Goal: Task Accomplishment & Management: Manage account settings

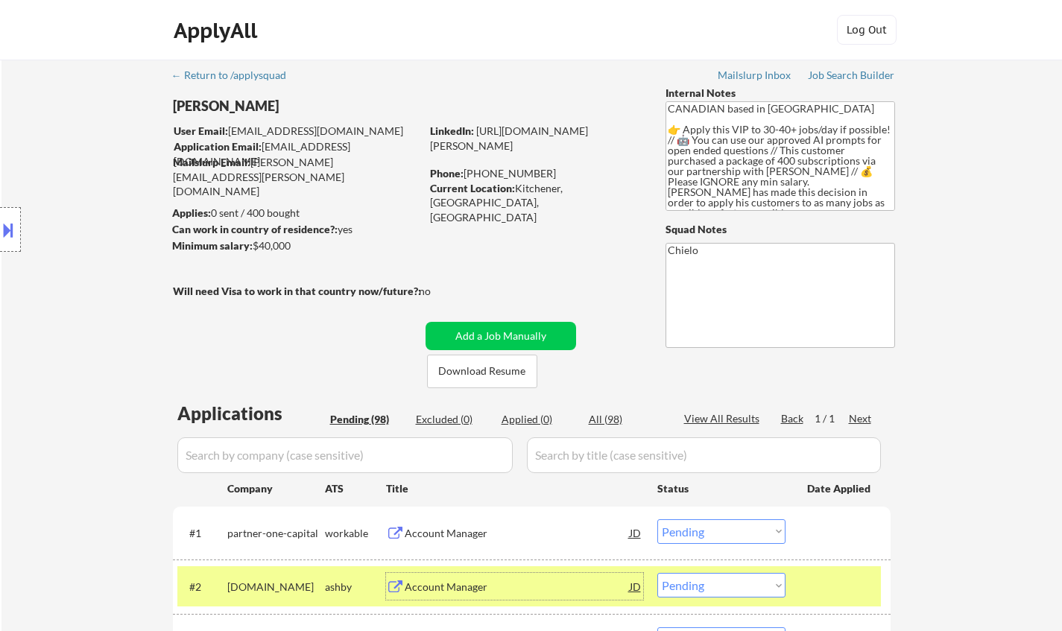
select select ""pending""
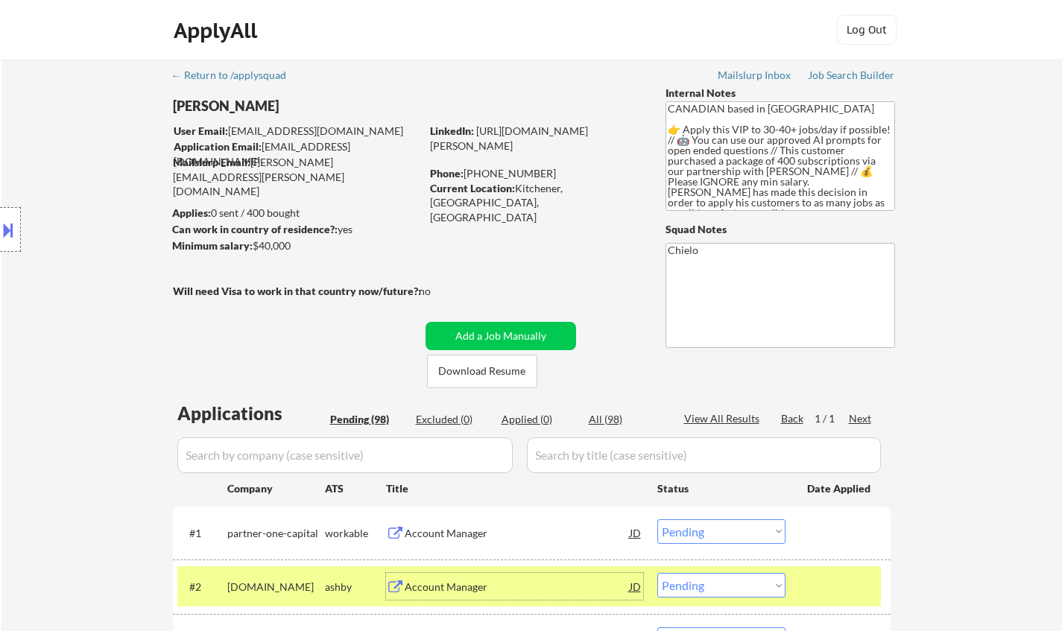
select select ""pending""
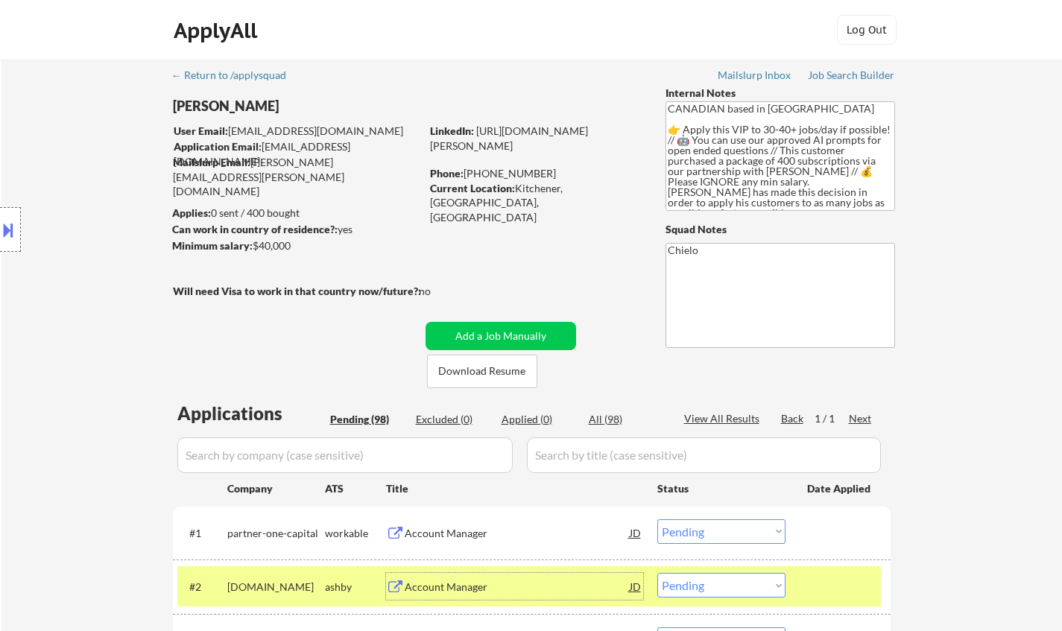
select select ""pending""
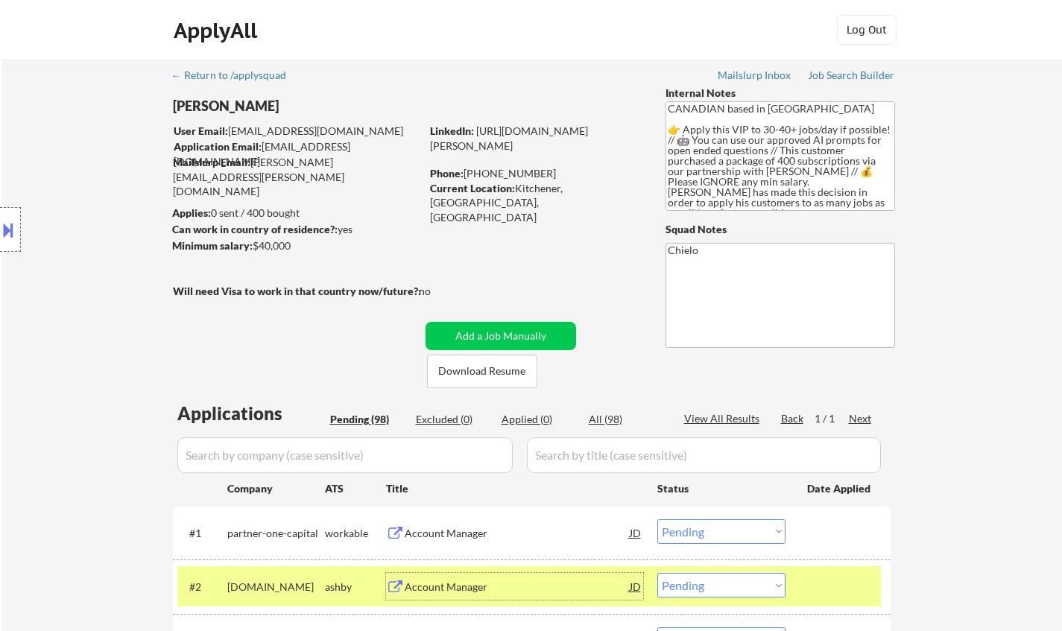
select select ""pending""
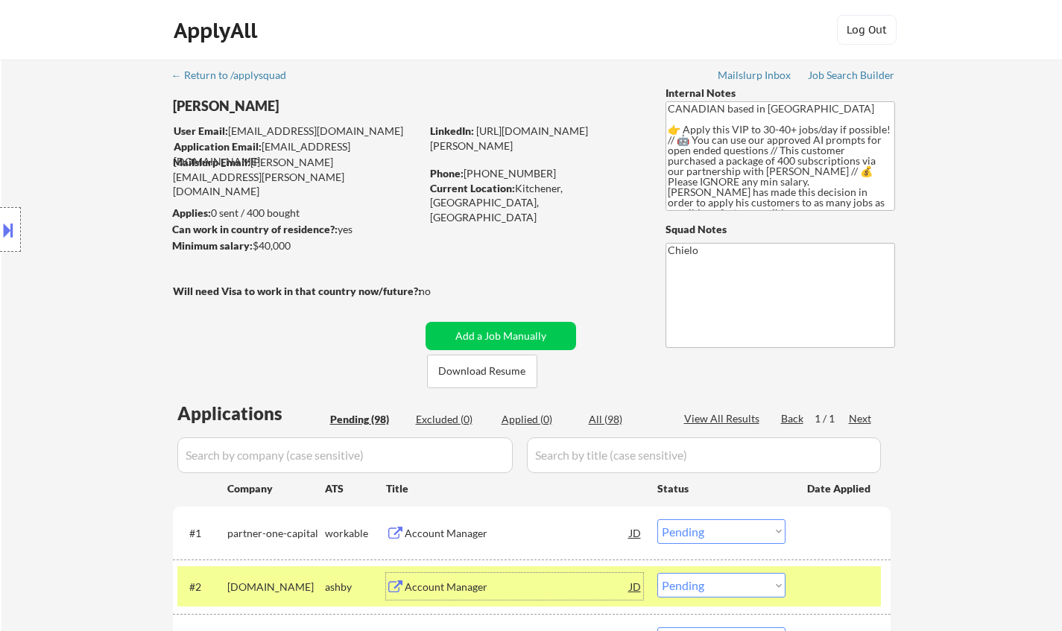
select select ""pending""
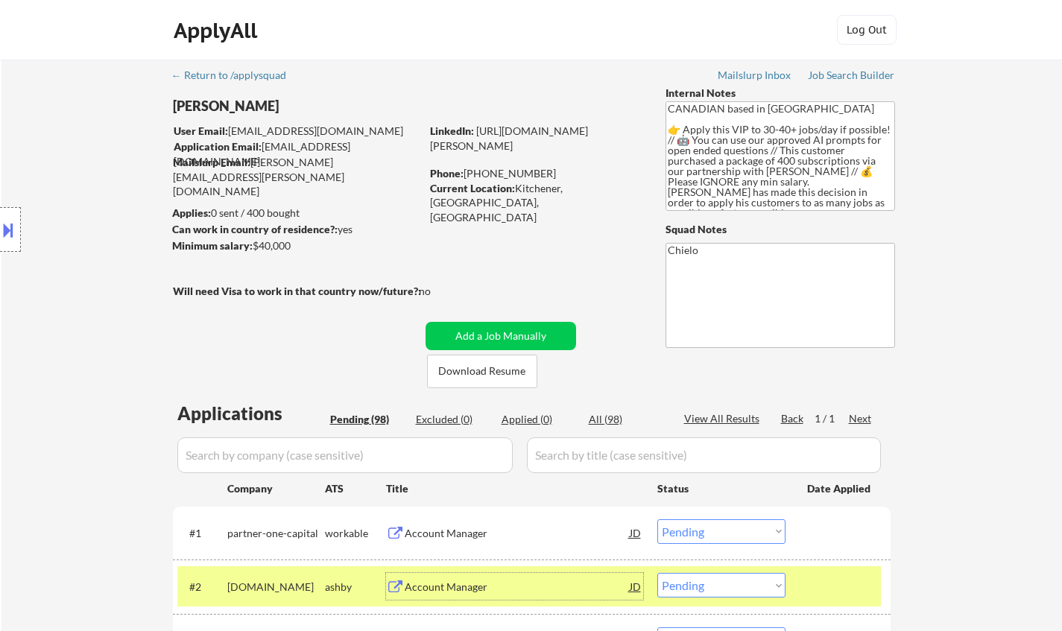
select select ""pending""
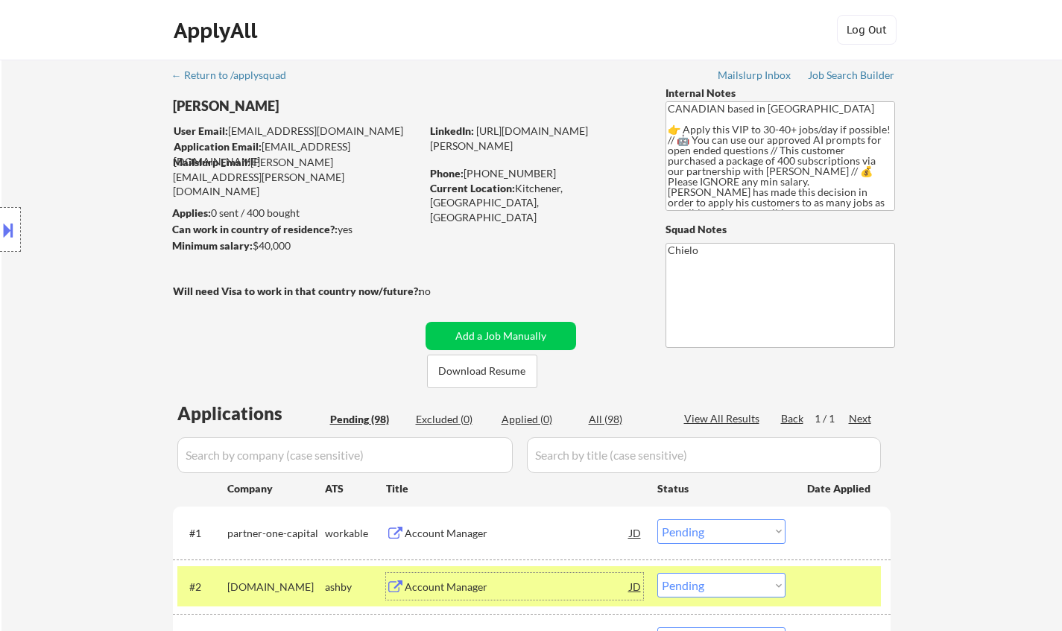
select select ""pending""
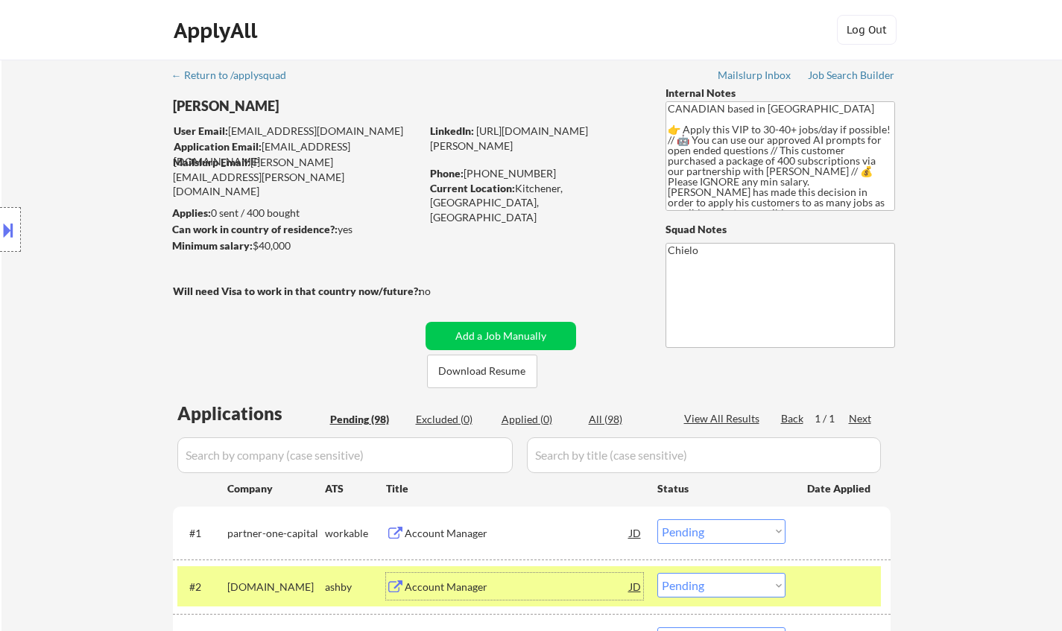
select select ""pending""
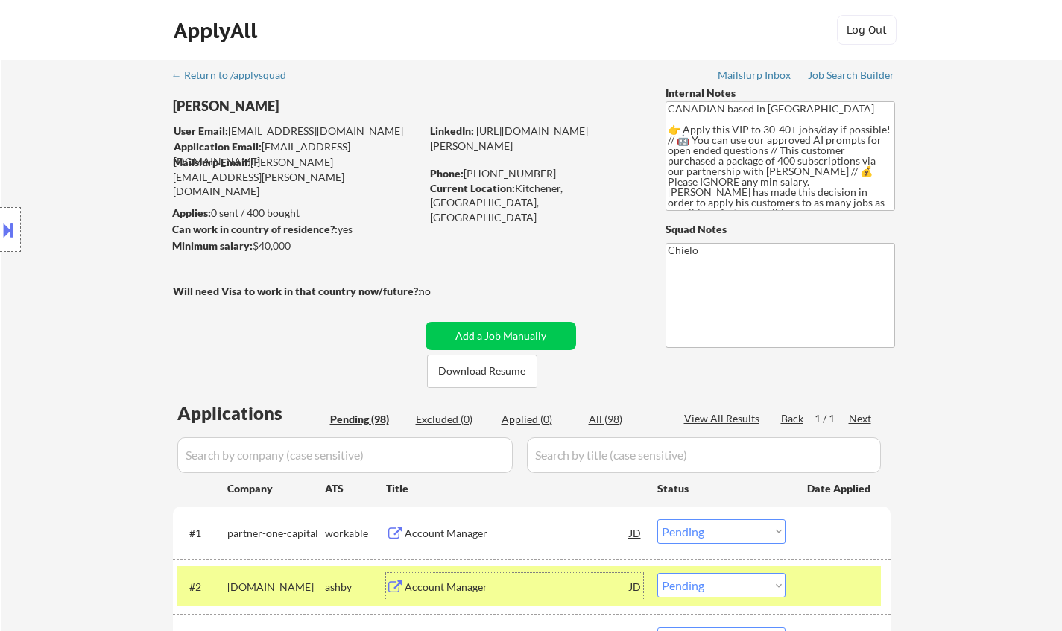
select select ""pending""
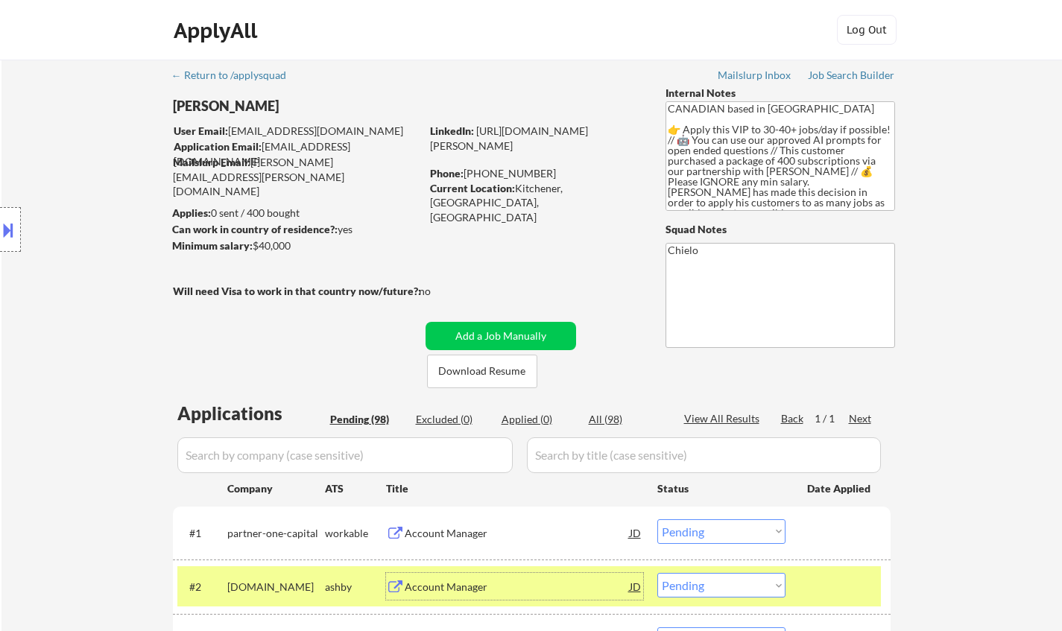
select select ""pending""
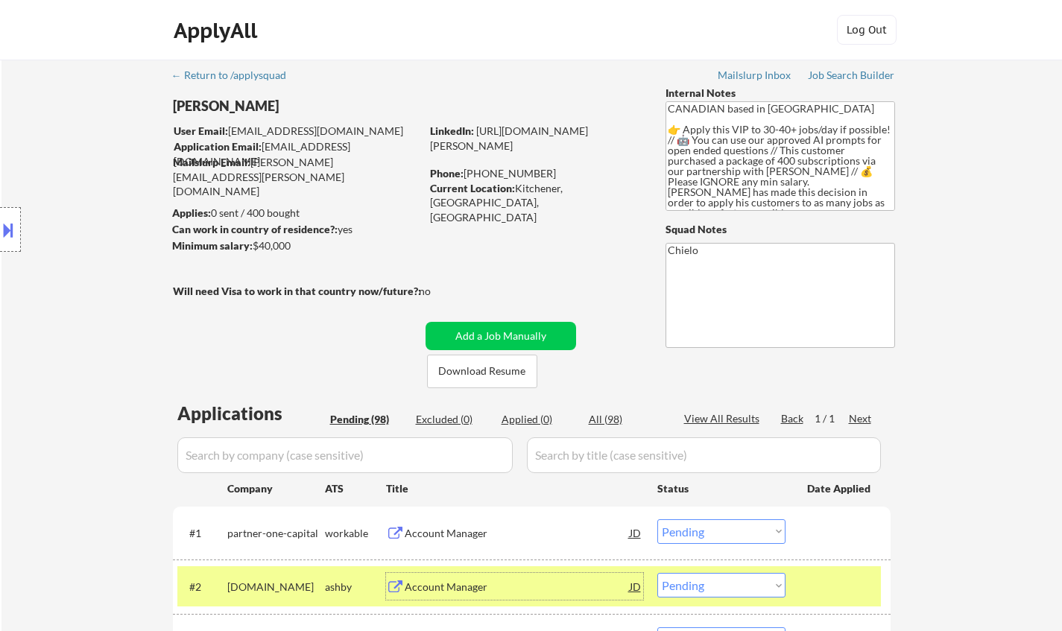
select select ""pending""
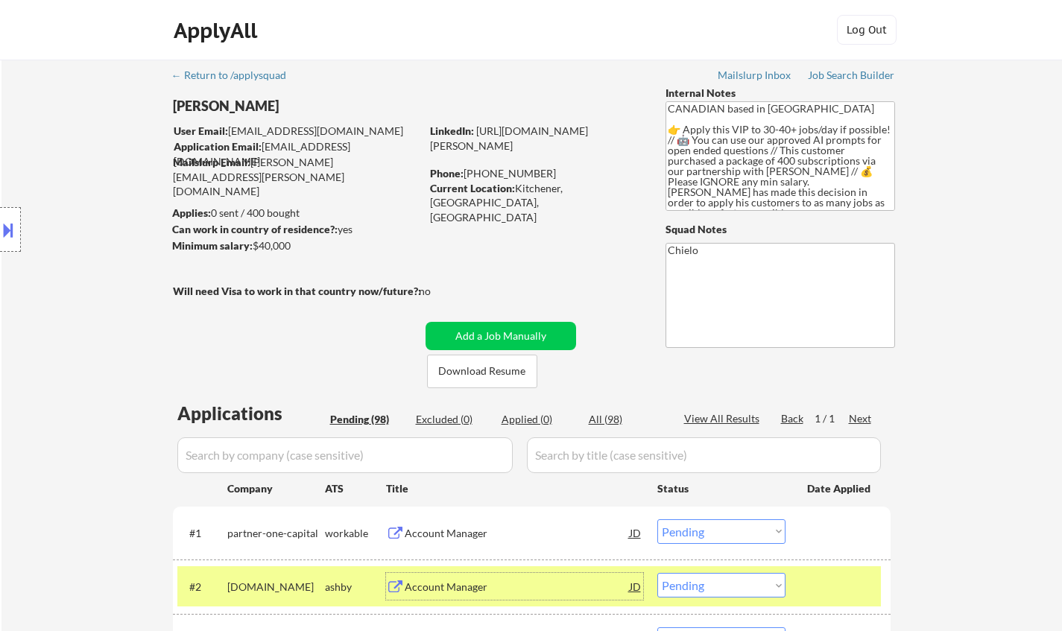
select select ""pending""
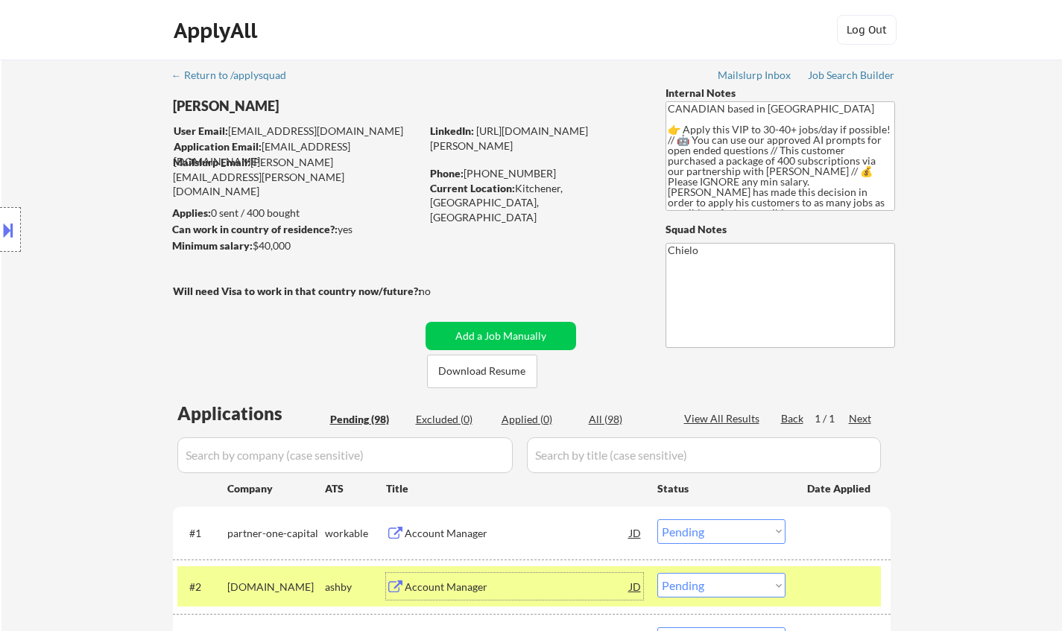
select select ""pending""
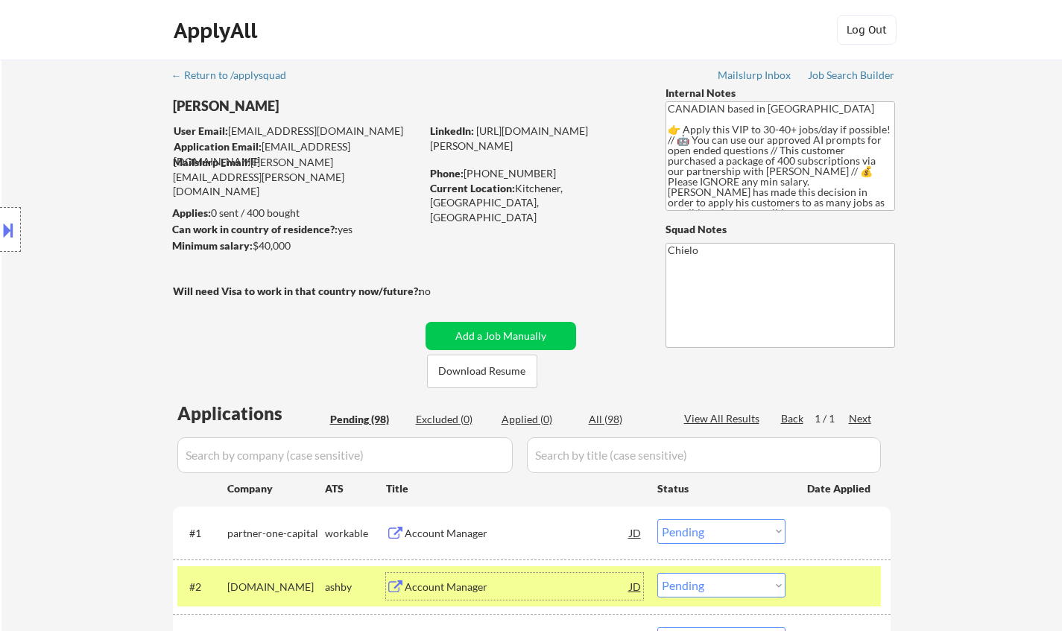
select select ""pending""
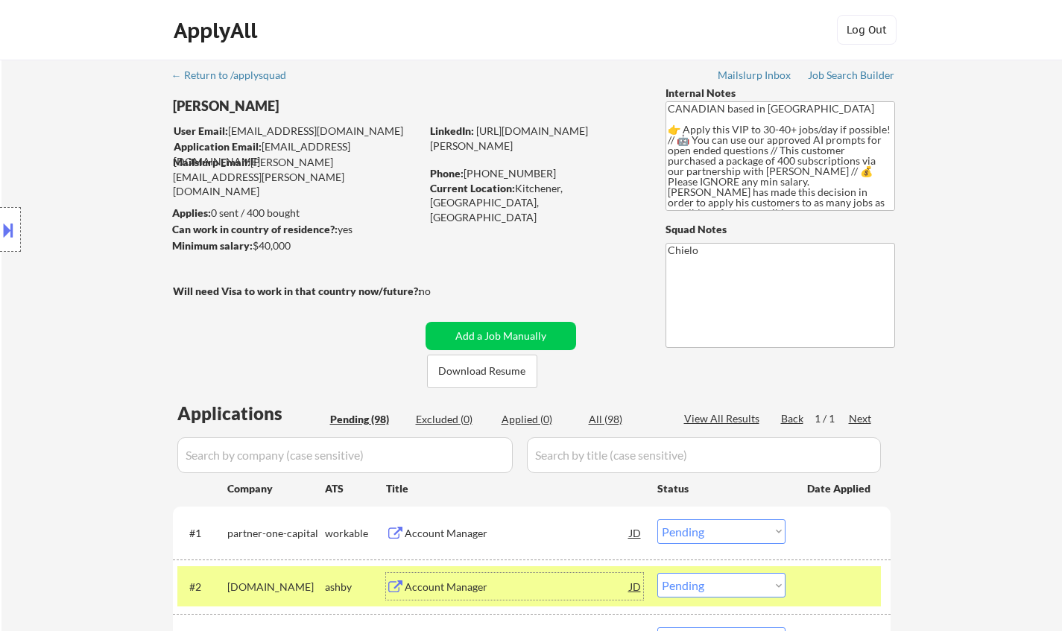
select select ""pending""
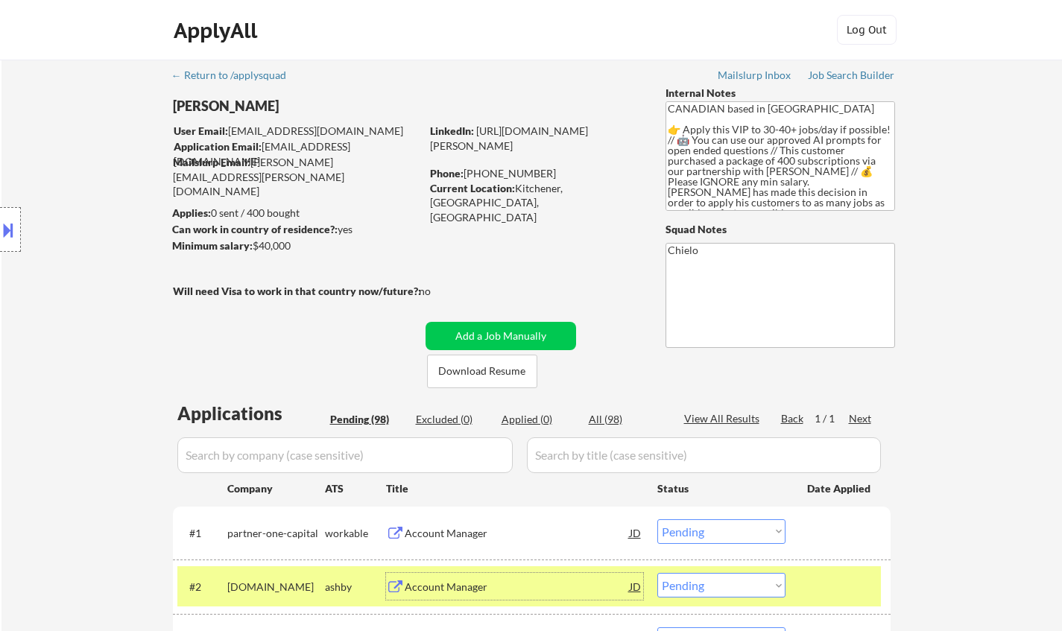
select select ""pending""
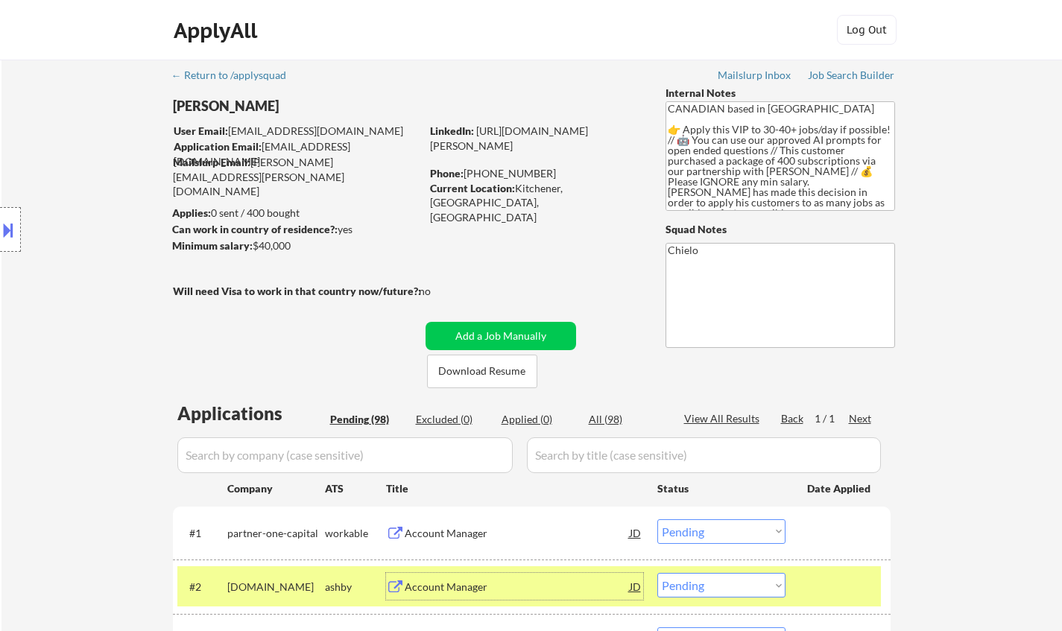
select select ""pending""
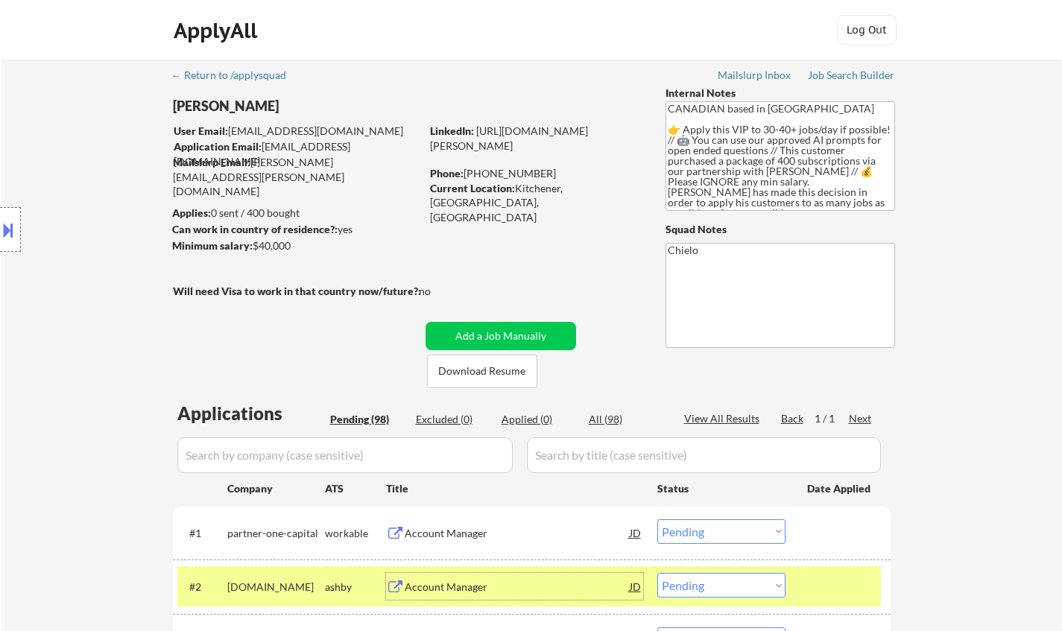
select select ""pending""
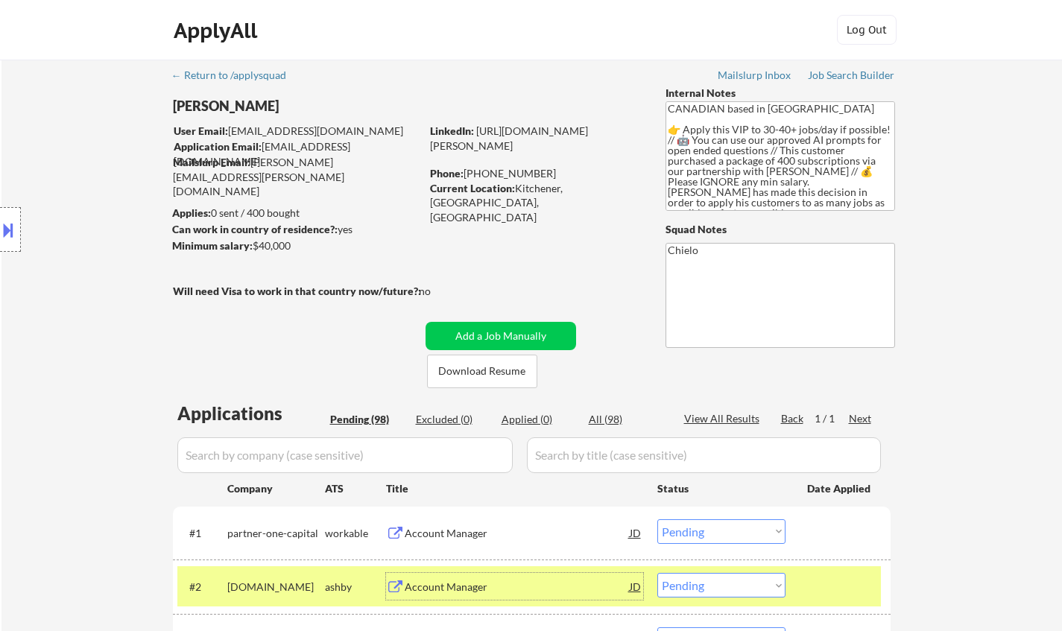
select select ""pending""
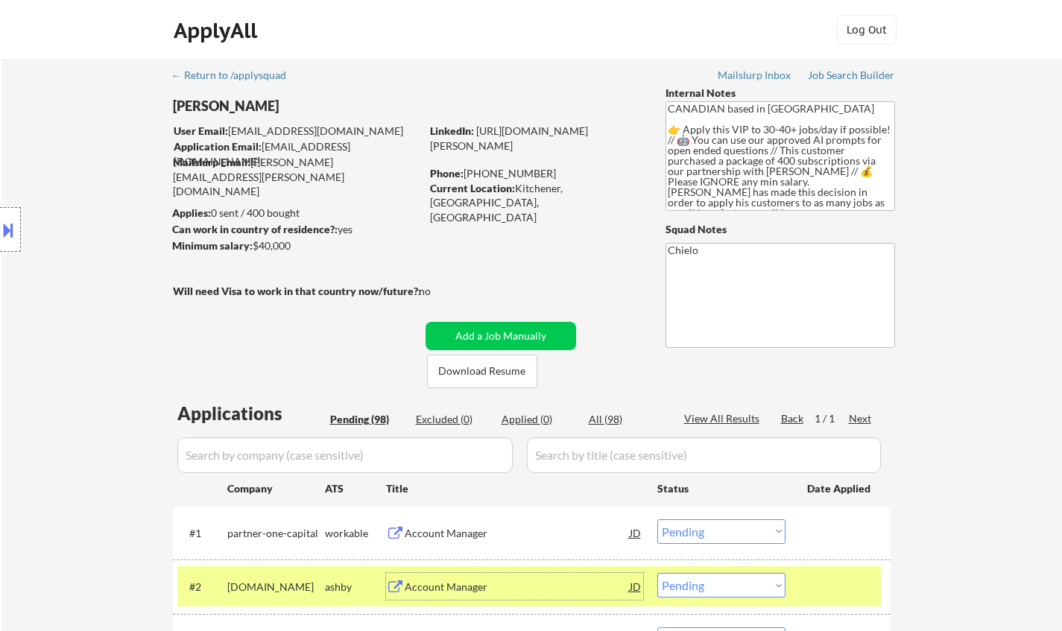
select select ""pending""
drag, startPoint x: 0, startPoint y: 0, endPoint x: 720, endPoint y: 373, distance: 811.0
click at [720, 573] on select "Choose an option... Pending Applied Excluded (Questions) Excluded (Expired) Exc…" at bounding box center [722, 585] width 128 height 25
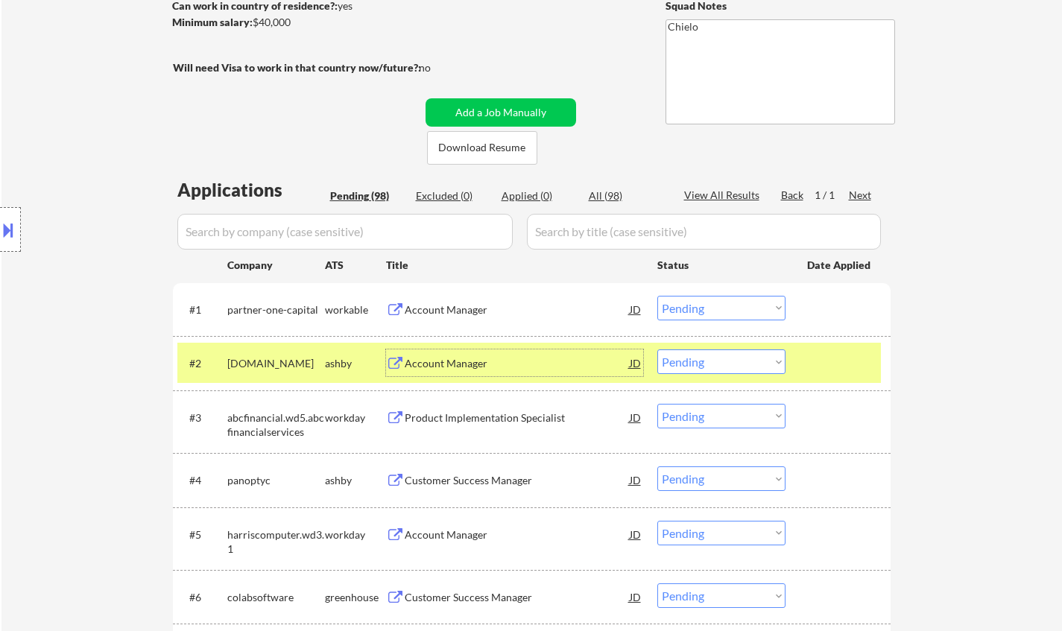
scroll to position [224, 0]
click at [658, 350] on select "Choose an option... Pending Applied Excluded (Questions) Excluded (Expired) Exc…" at bounding box center [722, 362] width 128 height 25
select select ""pending""
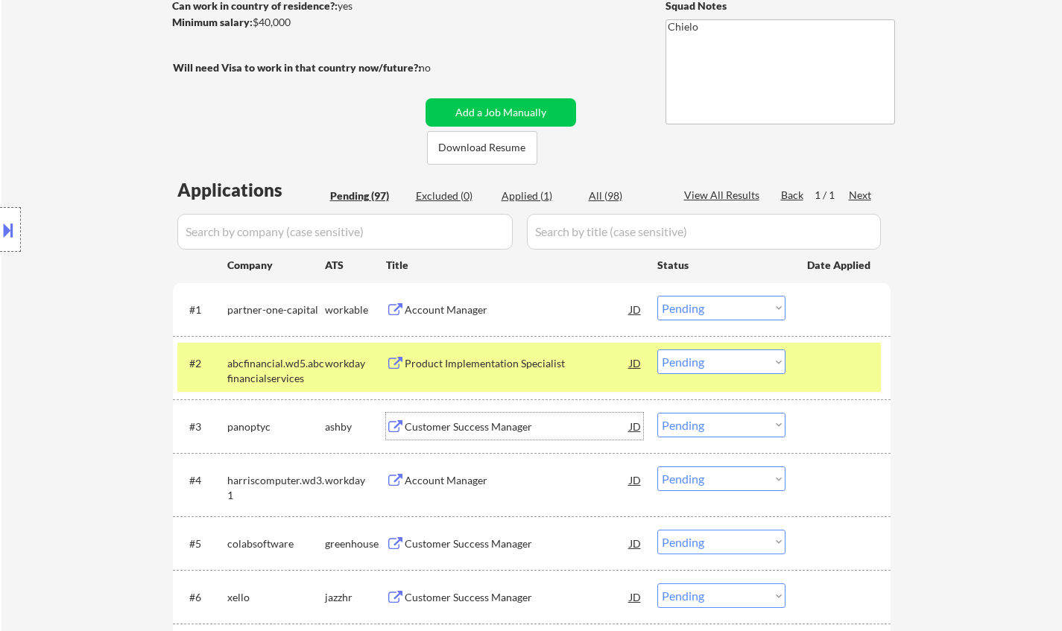
click at [463, 424] on div "Customer Success Manager" at bounding box center [517, 427] width 225 height 15
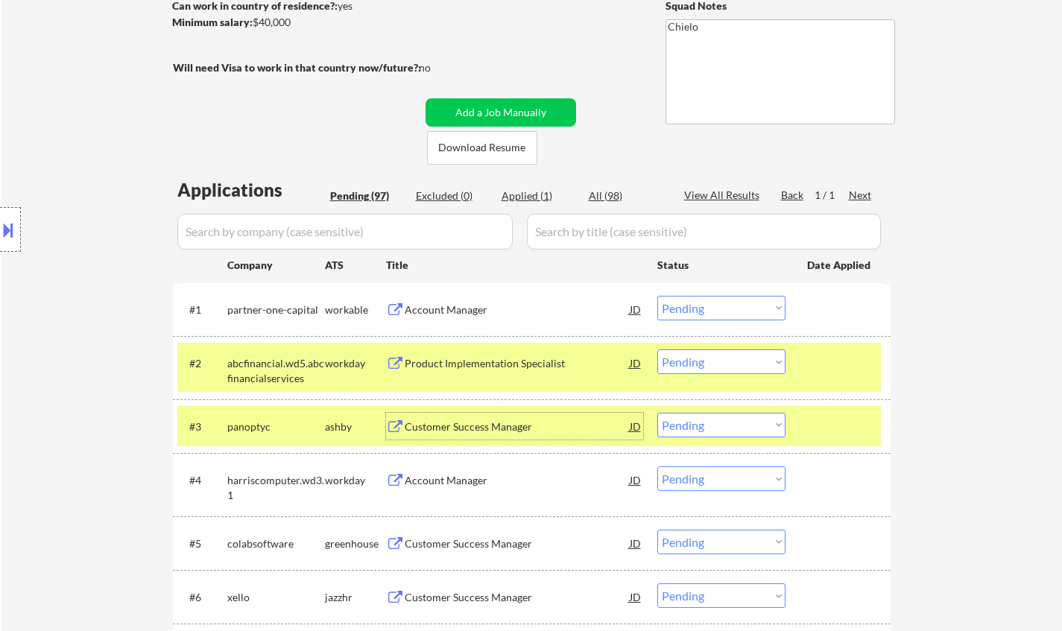
click at [713, 435] on select "Choose an option... Pending Applied Excluded (Questions) Excluded (Expired) Exc…" at bounding box center [722, 425] width 128 height 25
click at [658, 413] on select "Choose an option... Pending Applied Excluded (Questions) Excluded (Expired) Exc…" at bounding box center [722, 425] width 128 height 25
select select ""pending""
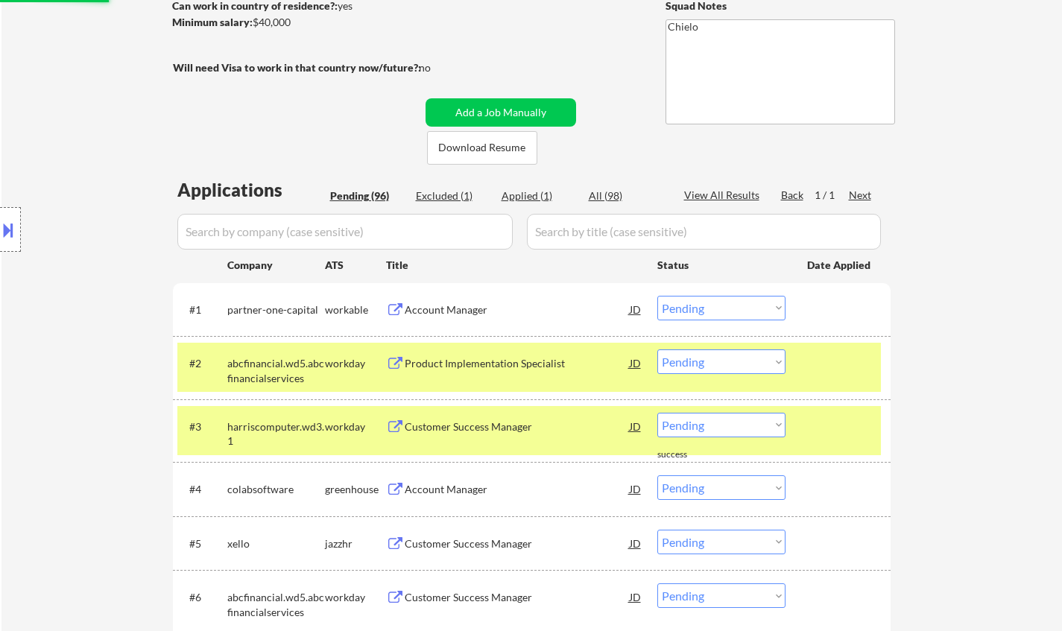
scroll to position [373, 0]
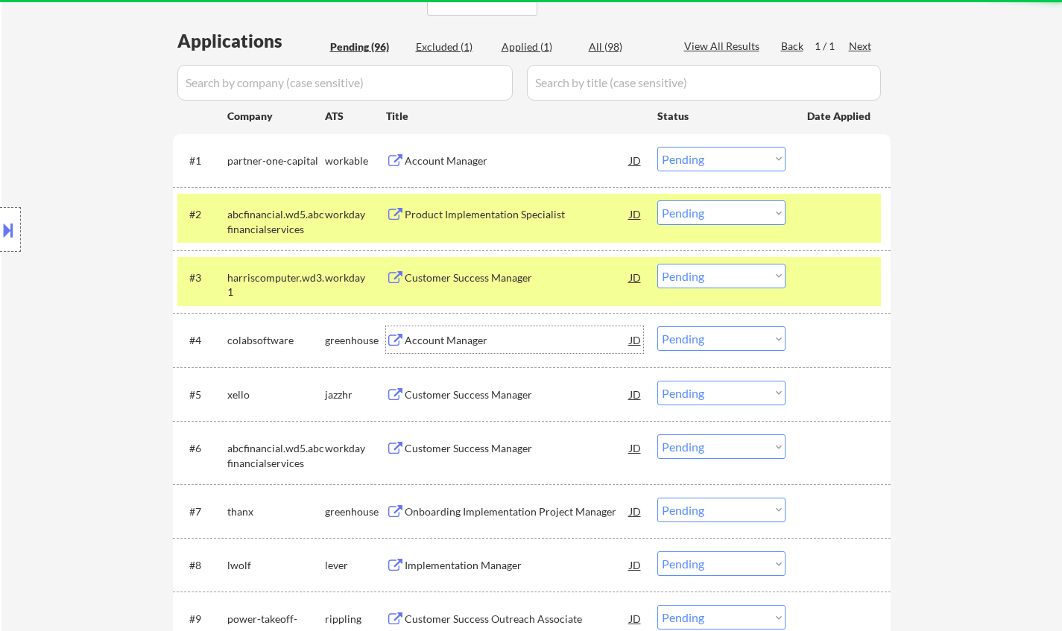
click at [464, 343] on div "Account Manager" at bounding box center [517, 340] width 225 height 15
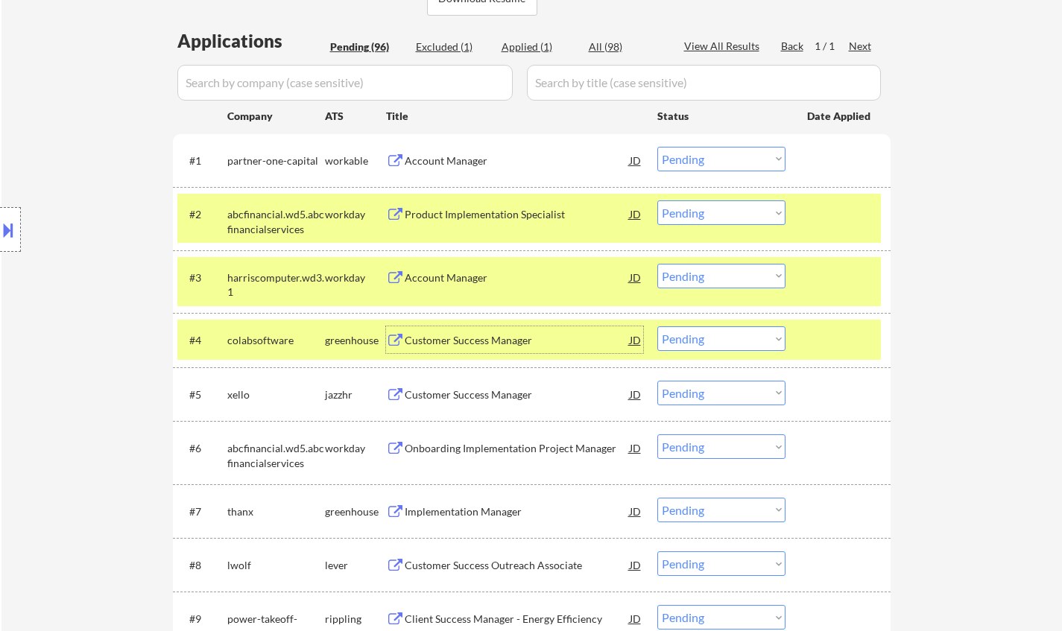
drag, startPoint x: 715, startPoint y: 340, endPoint x: 721, endPoint y: 351, distance: 12.7
click at [715, 340] on select "Choose an option... Pending Applied Excluded (Questions) Excluded (Expired) Exc…" at bounding box center [722, 339] width 128 height 25
click at [658, 327] on select "Choose an option... Pending Applied Excluded (Questions) Excluded (Expired) Exc…" at bounding box center [722, 339] width 128 height 25
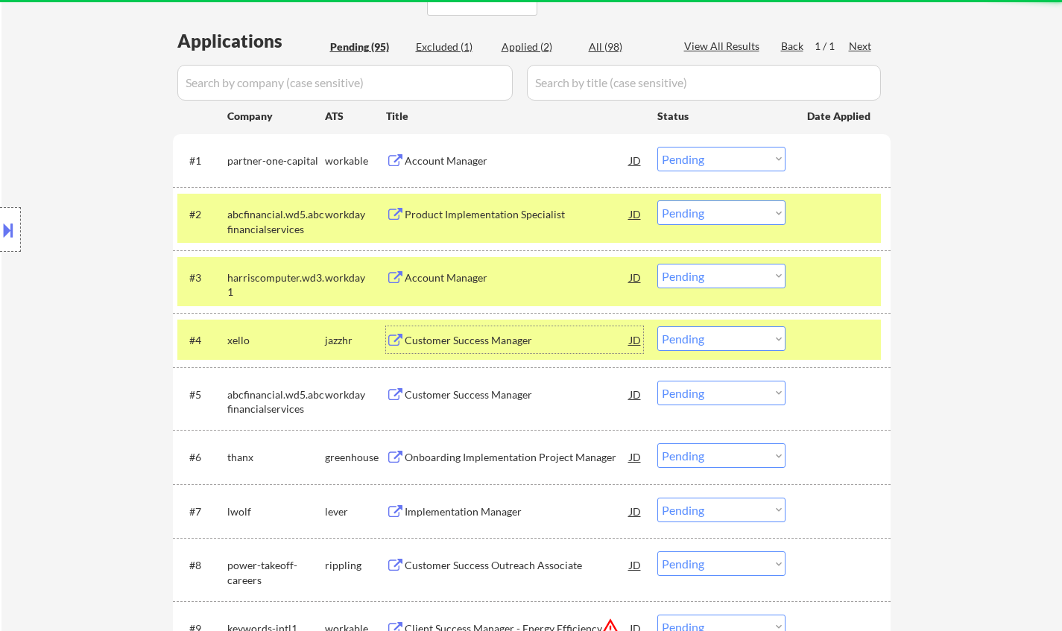
click at [482, 335] on div "Customer Success Manager" at bounding box center [517, 340] width 225 height 15
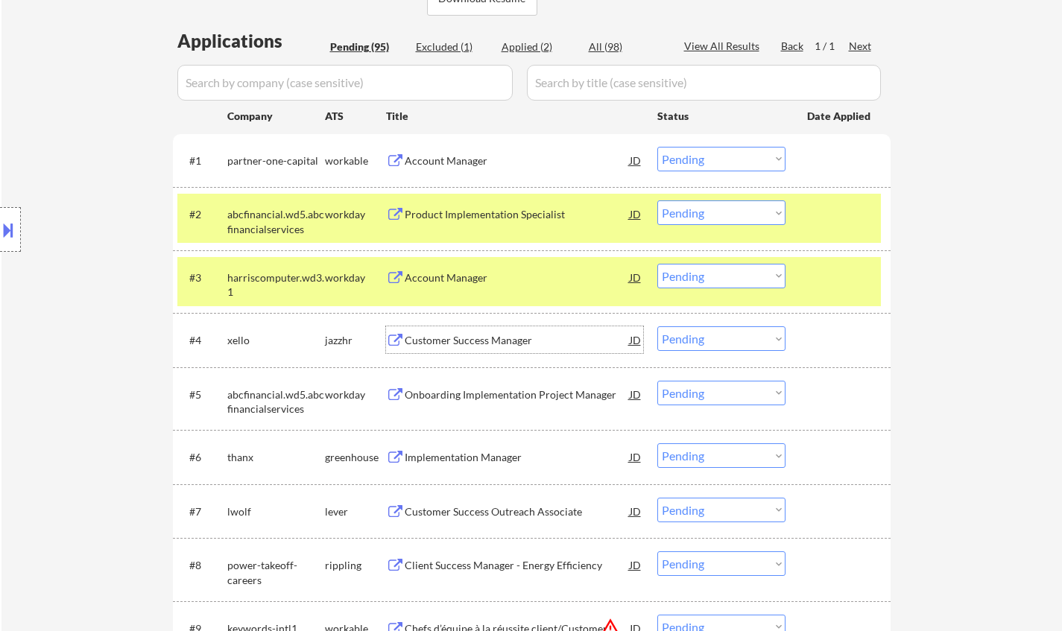
click at [702, 346] on select "Choose an option... Pending Applied Excluded (Questions) Excluded (Expired) Exc…" at bounding box center [722, 339] width 128 height 25
click at [658, 327] on select "Choose an option... Pending Applied Excluded (Questions) Excluded (Expired) Exc…" at bounding box center [722, 339] width 128 height 25
select select ""pending""
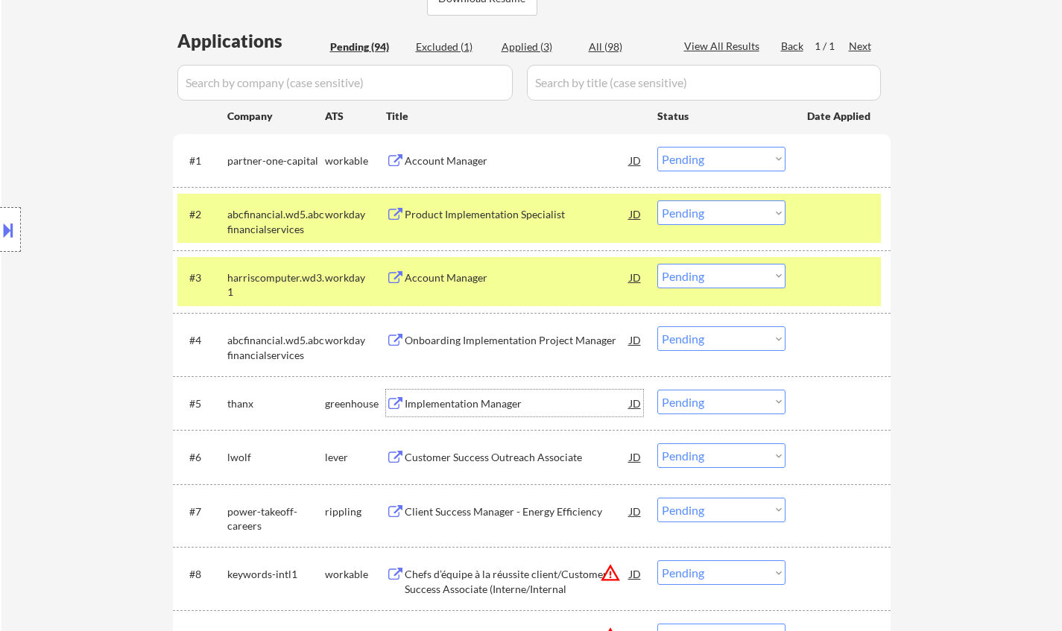
click at [445, 406] on div "Implementation Manager" at bounding box center [517, 404] width 225 height 15
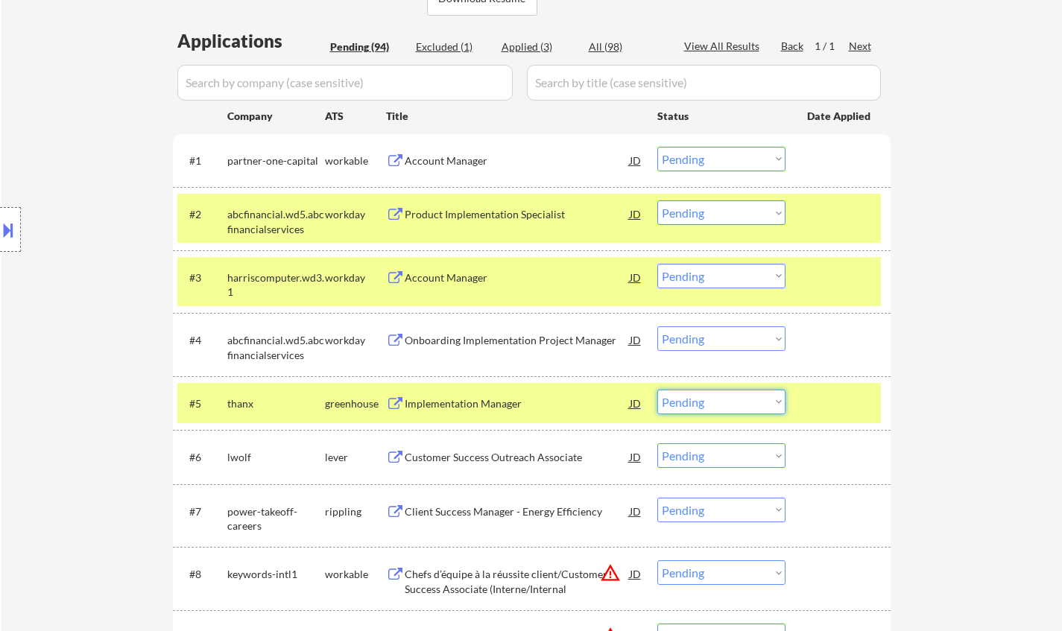
click at [725, 410] on select "Choose an option... Pending Applied Excluded (Questions) Excluded (Expired) Exc…" at bounding box center [722, 402] width 128 height 25
click at [658, 390] on select "Choose an option... Pending Applied Excluded (Questions) Excluded (Expired) Exc…" at bounding box center [722, 402] width 128 height 25
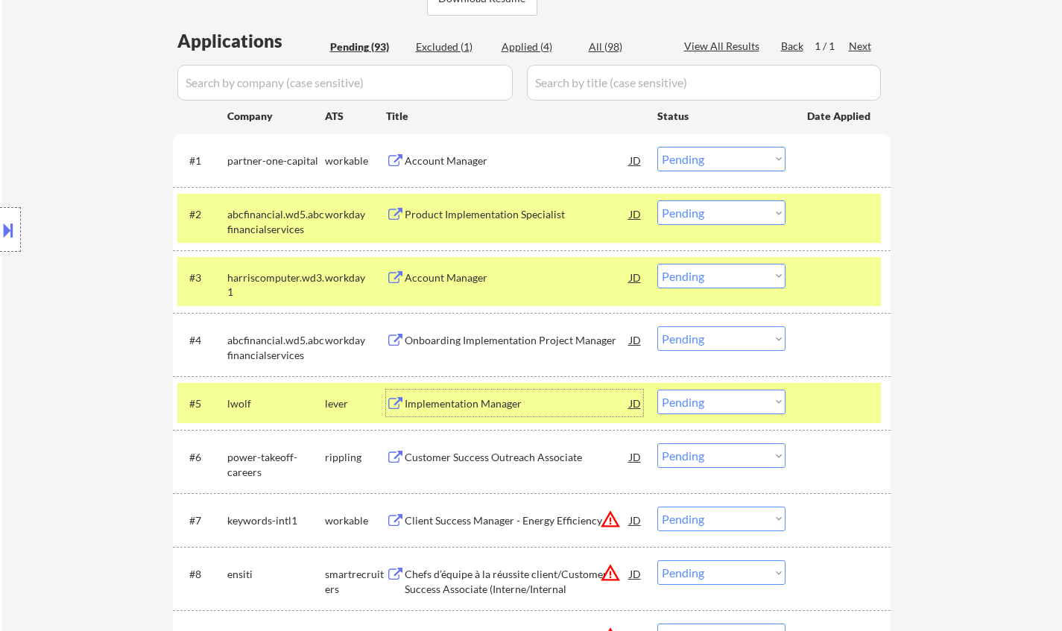
click at [474, 405] on div "Implementation Manager" at bounding box center [517, 404] width 225 height 15
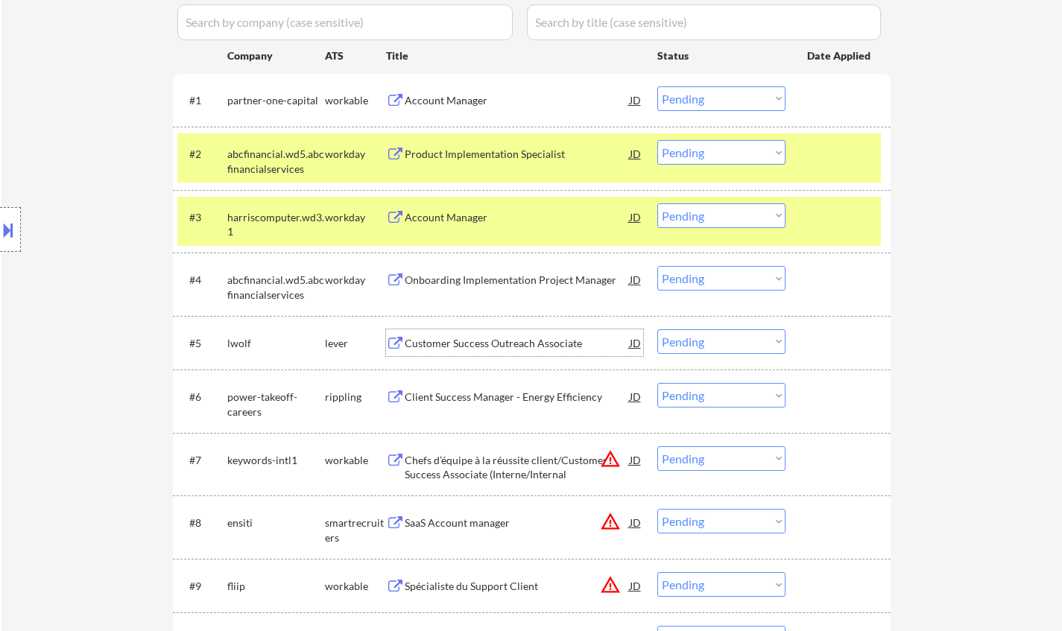
scroll to position [447, 0]
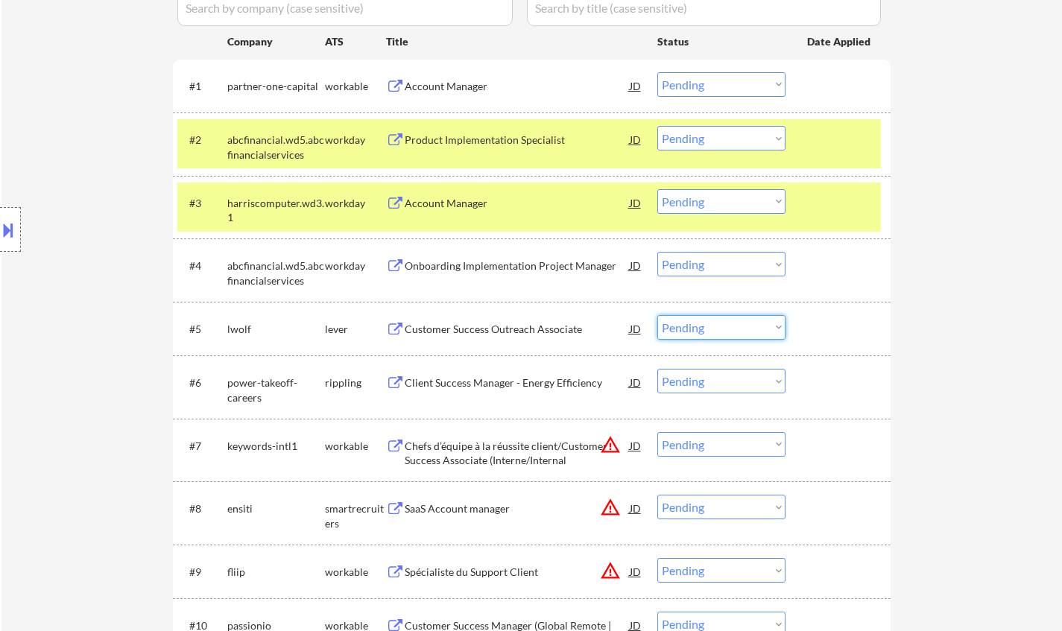
click at [690, 332] on select "Choose an option... Pending Applied Excluded (Questions) Excluded (Expired) Exc…" at bounding box center [722, 327] width 128 height 25
click at [658, 315] on select "Choose an option... Pending Applied Excluded (Questions) Excluded (Expired) Exc…" at bounding box center [722, 327] width 128 height 25
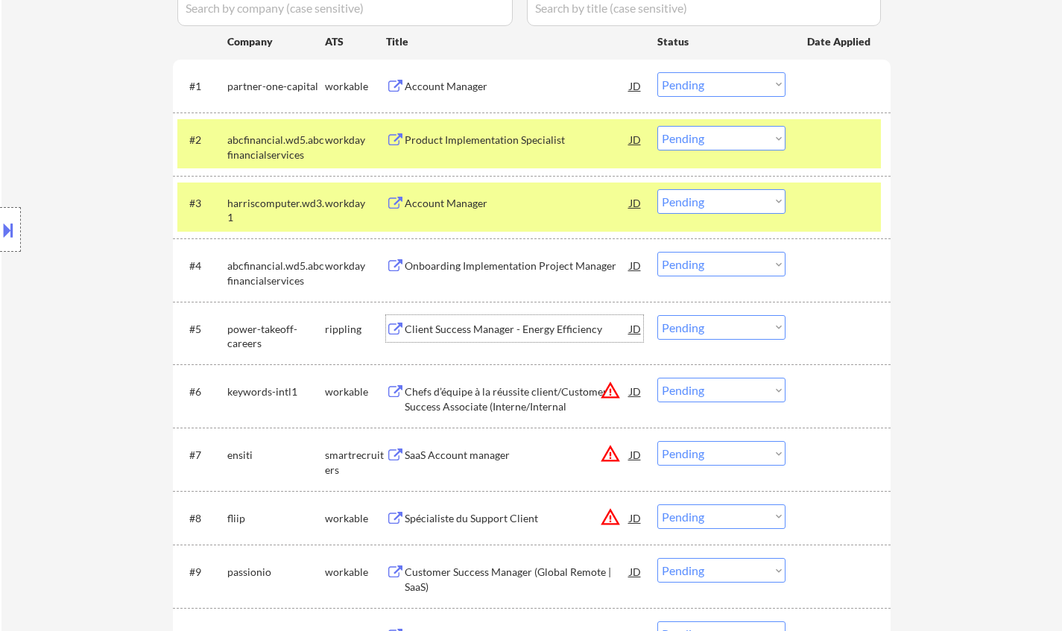
click at [494, 331] on div "Client Success Manager - Energy Efficiency" at bounding box center [517, 329] width 225 height 15
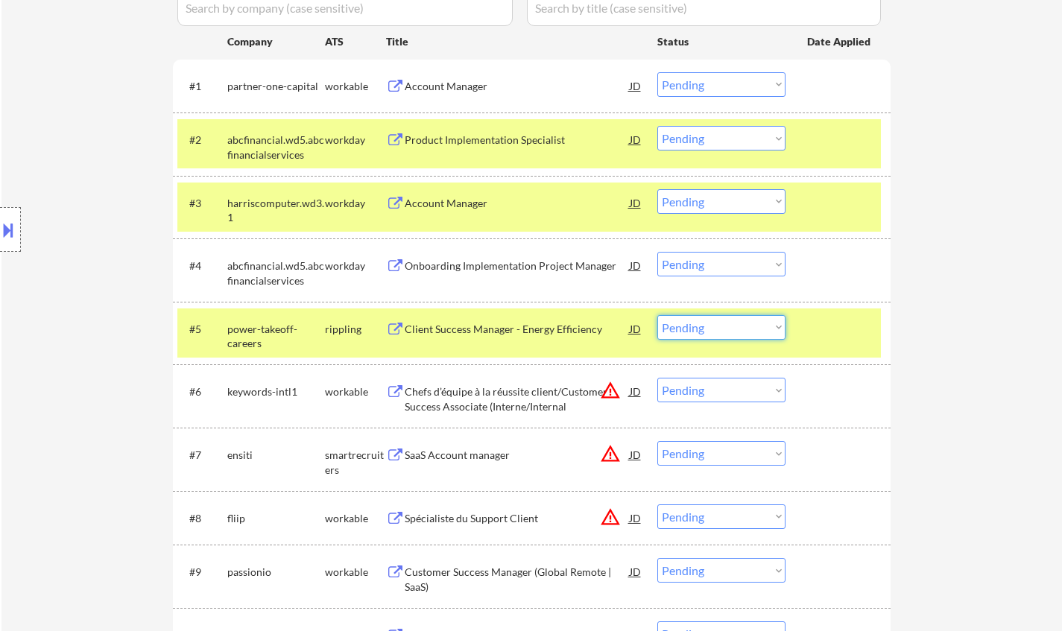
click at [739, 325] on select "Choose an option... Pending Applied Excluded (Questions) Excluded (Expired) Exc…" at bounding box center [722, 327] width 128 height 25
click at [658, 315] on select "Choose an option... Pending Applied Excluded (Questions) Excluded (Expired) Exc…" at bounding box center [722, 327] width 128 height 25
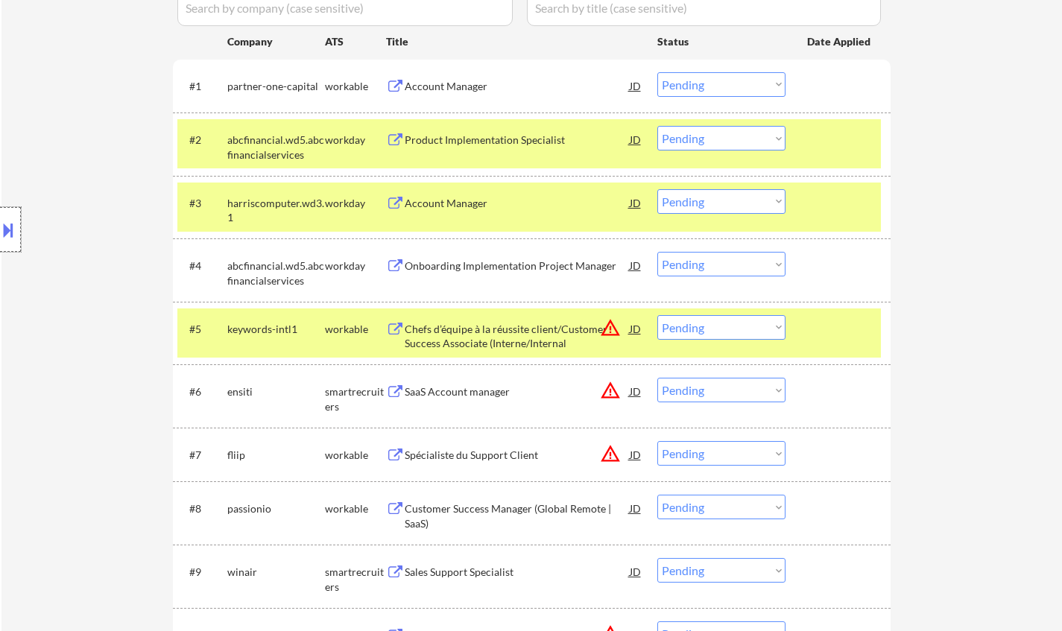
drag, startPoint x: 7, startPoint y: 214, endPoint x: 21, endPoint y: 224, distance: 17.0
click at [7, 215] on div at bounding box center [10, 229] width 21 height 45
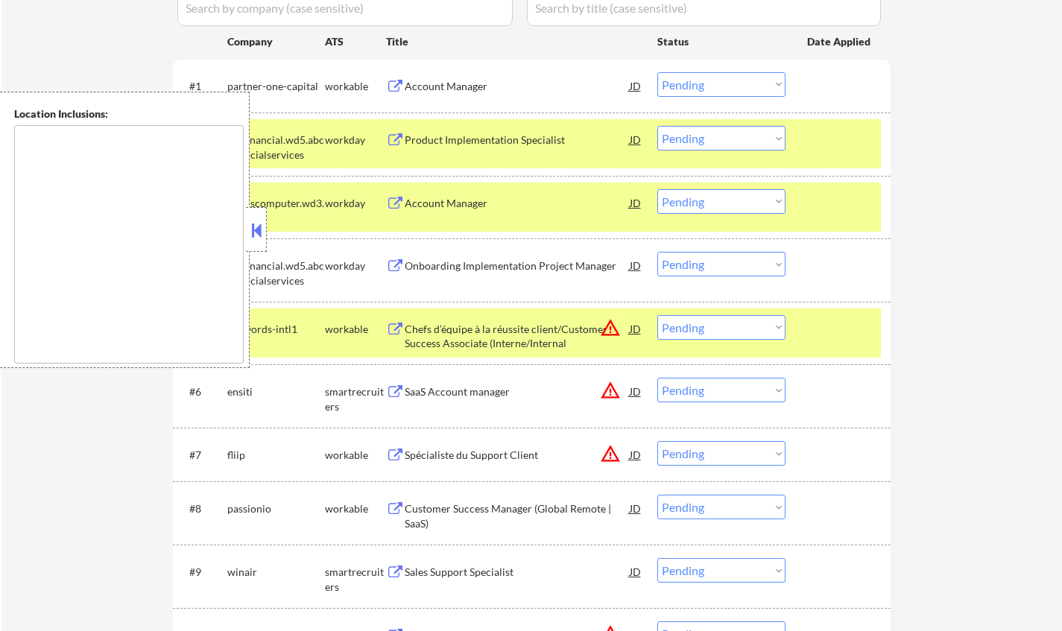
click at [641, 327] on div "JD" at bounding box center [636, 328] width 15 height 27
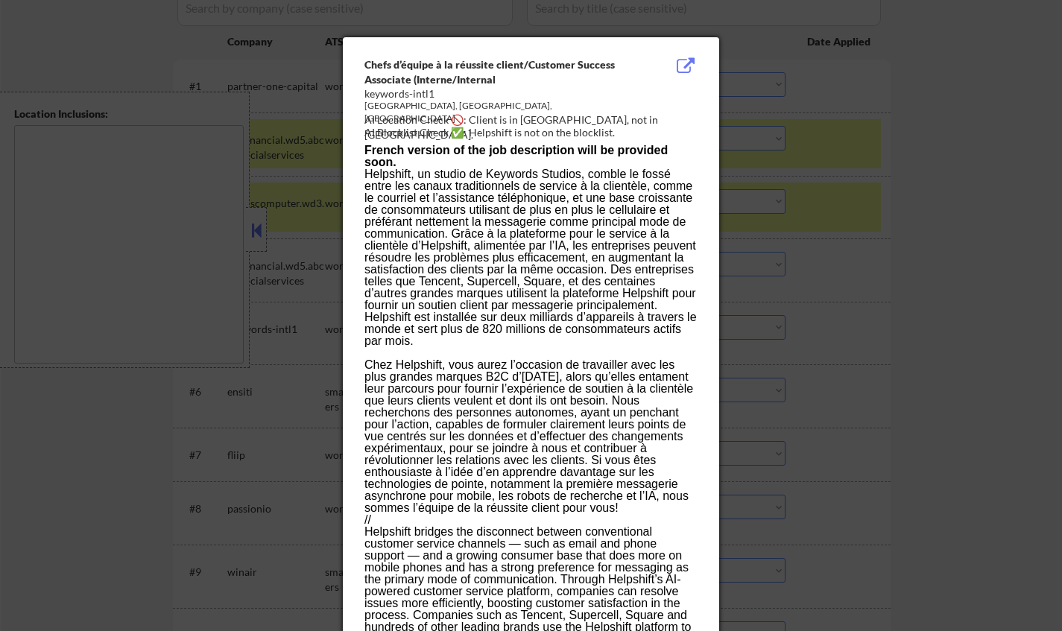
click at [963, 327] on div at bounding box center [531, 315] width 1062 height 631
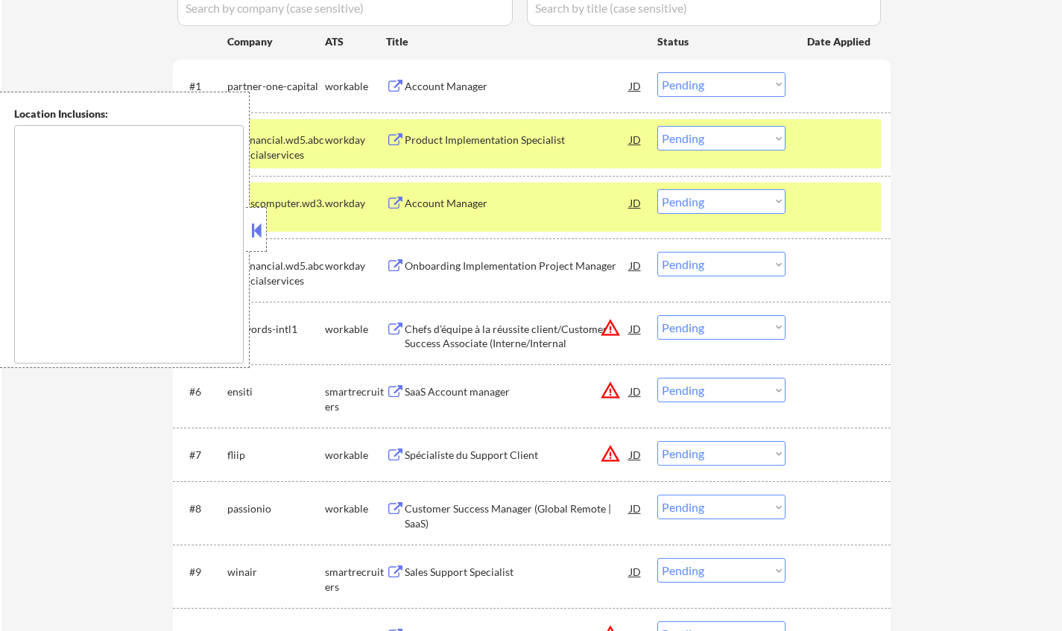
click at [747, 329] on select "Choose an option... Pending Applied Excluded (Questions) Excluded (Expired) Exc…" at bounding box center [722, 327] width 128 height 25
click at [658, 315] on select "Choose an option... Pending Applied Excluded (Questions) Excluded (Expired) Exc…" at bounding box center [722, 327] width 128 height 25
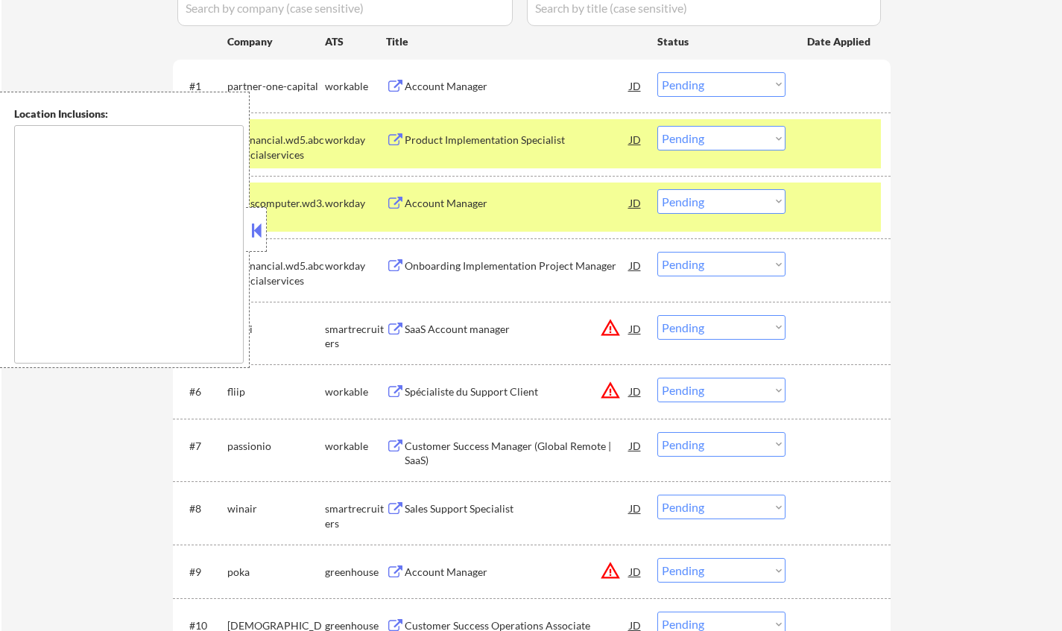
click at [635, 328] on div "JD" at bounding box center [636, 328] width 15 height 27
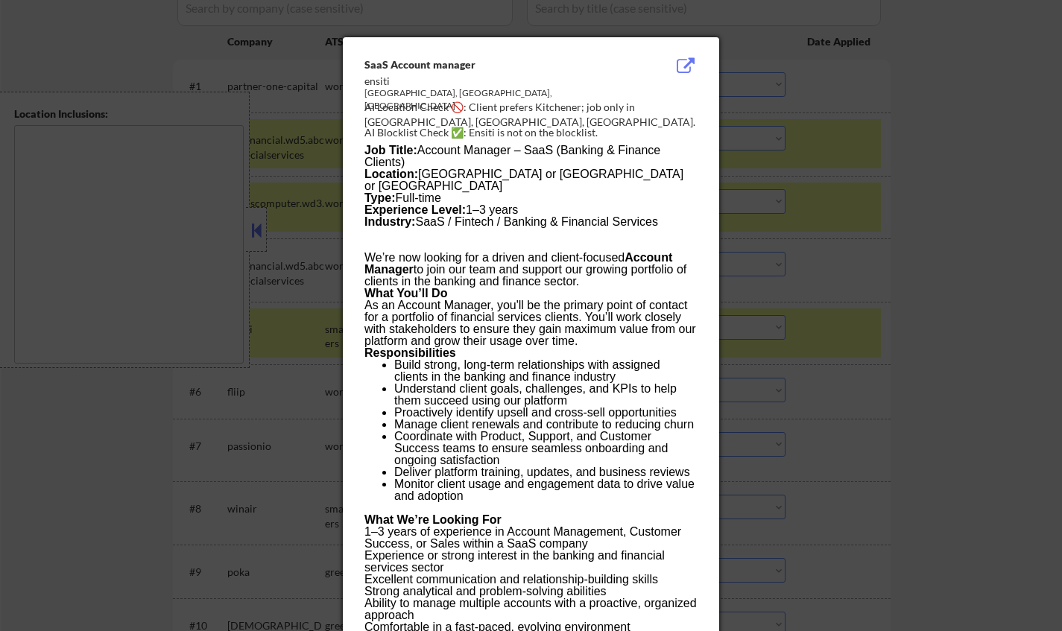
click at [986, 350] on div at bounding box center [531, 315] width 1062 height 631
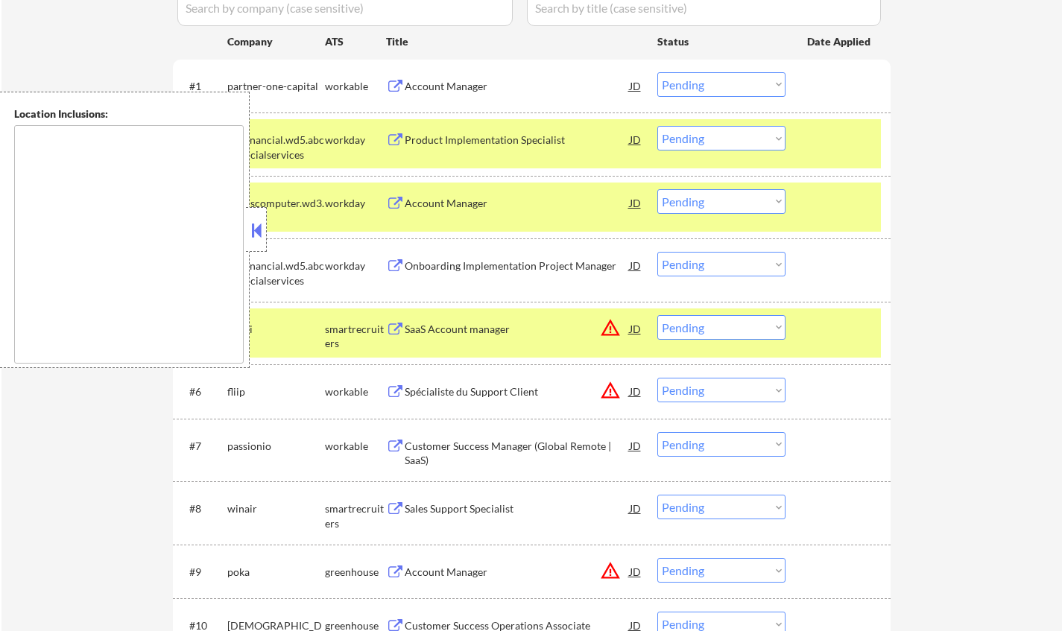
drag, startPoint x: 718, startPoint y: 333, endPoint x: 732, endPoint y: 338, distance: 14.9
click at [718, 333] on select "Choose an option... Pending Applied Excluded (Questions) Excluded (Expired) Exc…" at bounding box center [722, 327] width 128 height 25
click at [658, 315] on select "Choose an option... Pending Applied Excluded (Questions) Excluded (Expired) Exc…" at bounding box center [722, 327] width 128 height 25
drag, startPoint x: 253, startPoint y: 227, endPoint x: 401, endPoint y: 259, distance: 151.6
click at [253, 227] on button at bounding box center [256, 230] width 16 height 22
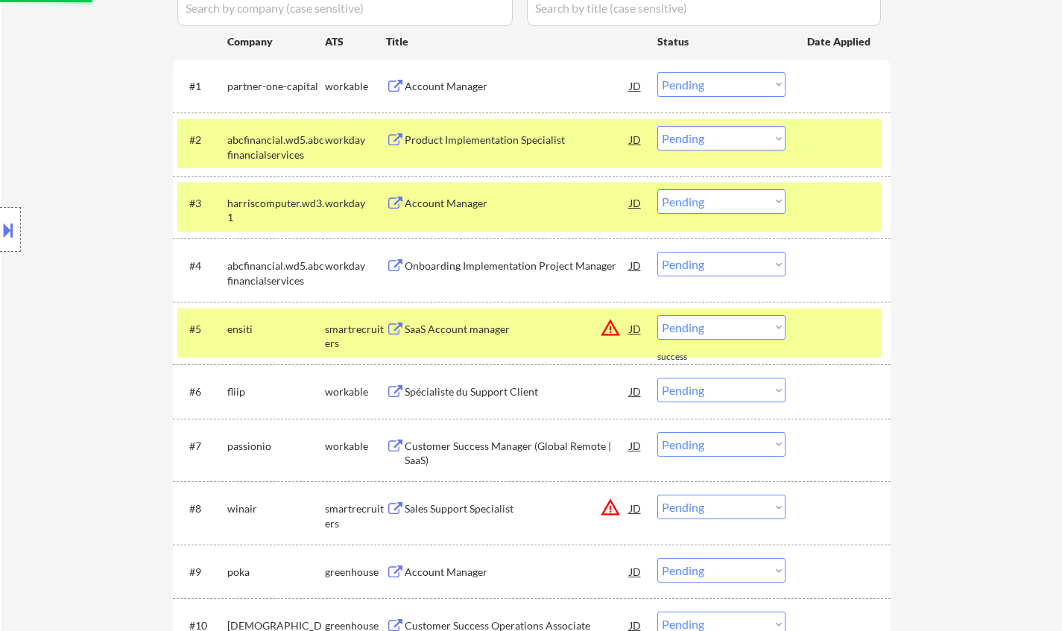
scroll to position [596, 0]
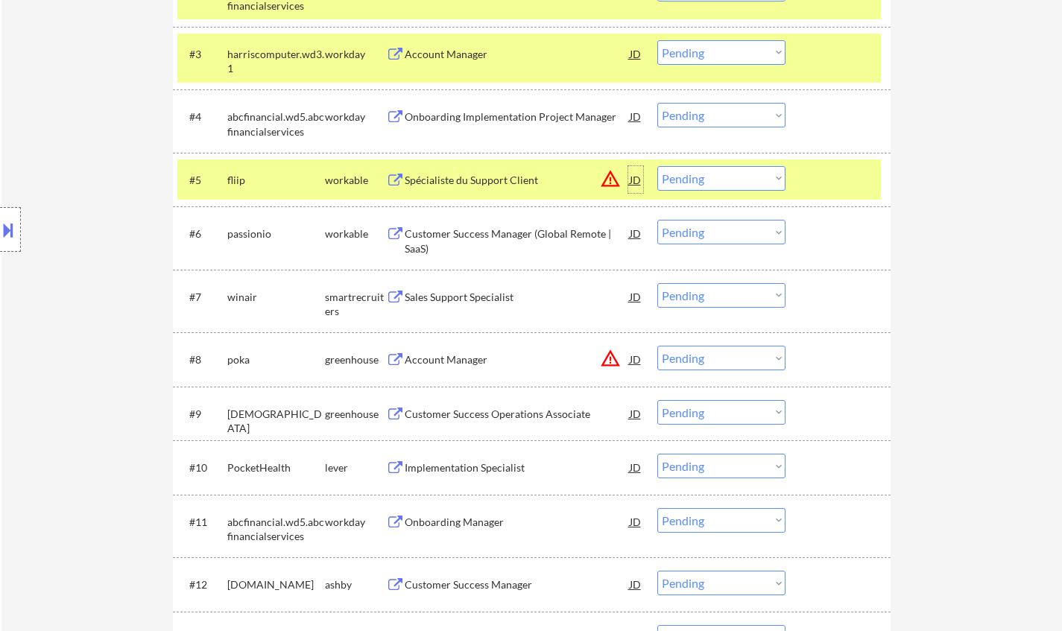
click at [634, 183] on div "JD" at bounding box center [636, 179] width 15 height 27
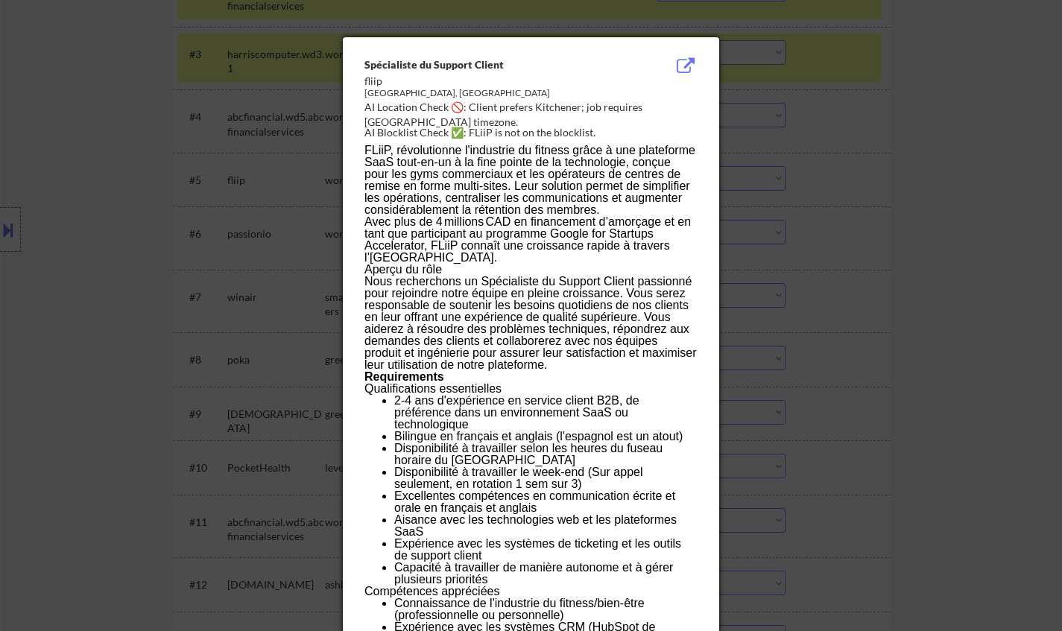
drag, startPoint x: 937, startPoint y: 268, endPoint x: 863, endPoint y: 308, distance: 84.1
click at [938, 268] on div at bounding box center [531, 315] width 1062 height 631
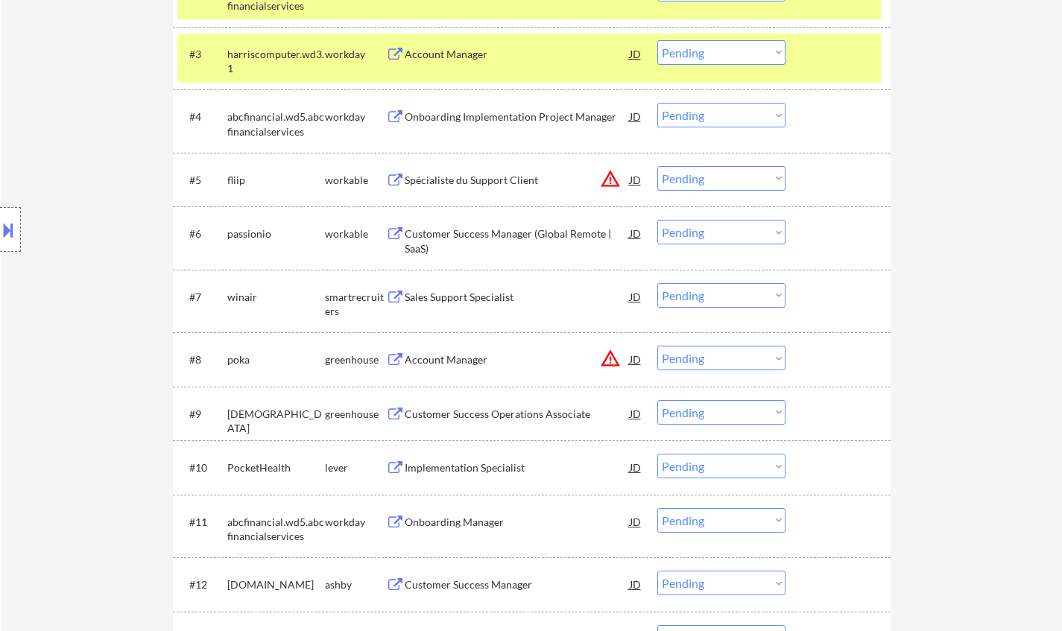
click at [713, 181] on select "Choose an option... Pending Applied Excluded (Questions) Excluded (Expired) Exc…" at bounding box center [722, 178] width 128 height 25
click at [658, 166] on select "Choose an option... Pending Applied Excluded (Questions) Excluded (Expired) Exc…" at bounding box center [722, 178] width 128 height 25
select select ""pending""
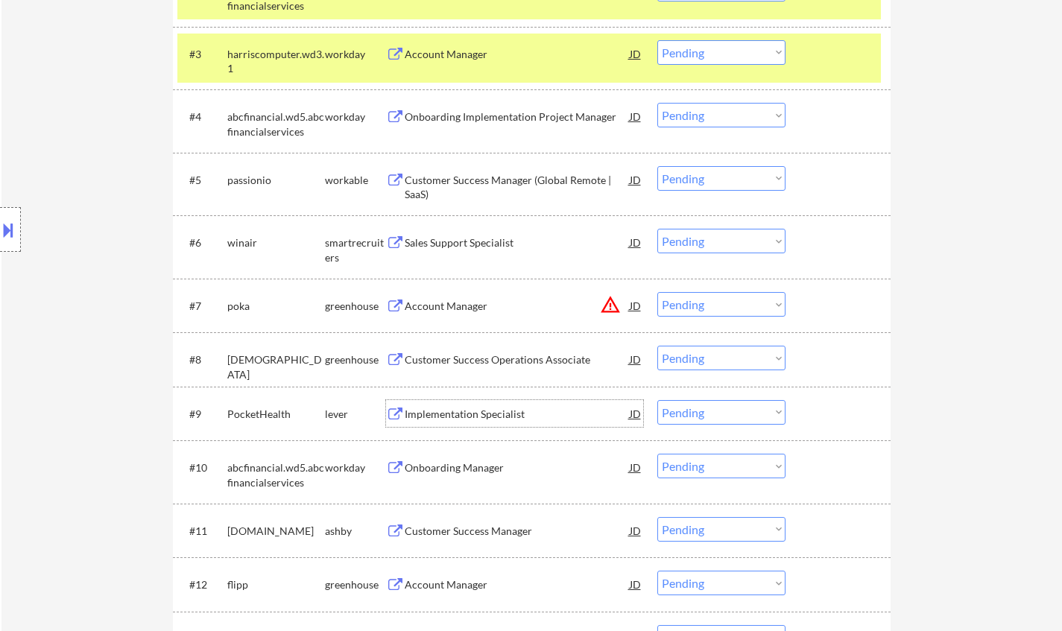
click at [464, 413] on div "Implementation Specialist" at bounding box center [517, 414] width 225 height 15
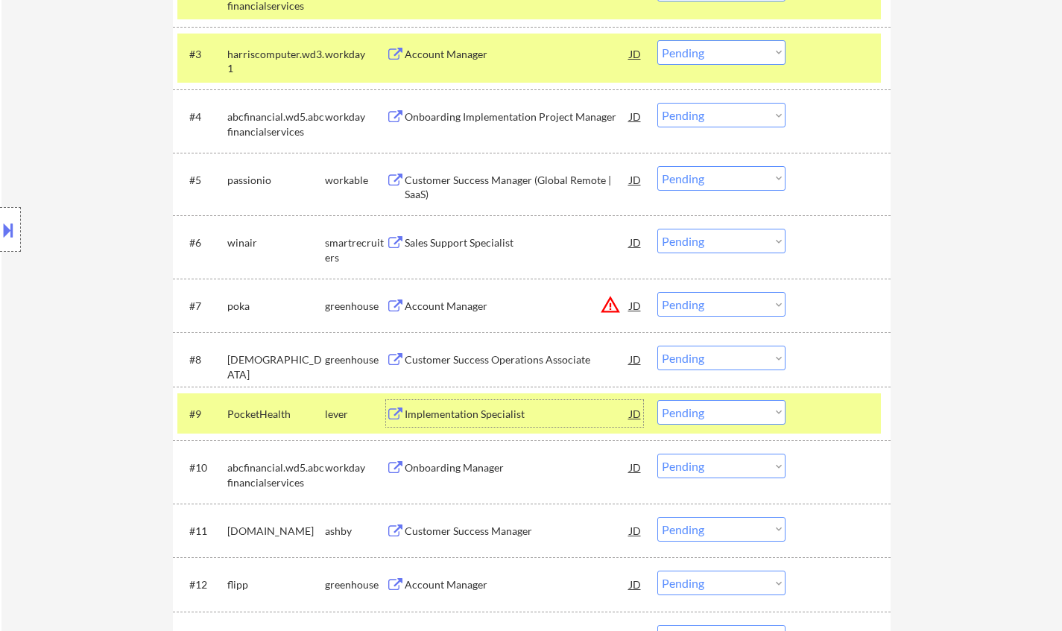
click at [482, 412] on div "Implementation Specialist" at bounding box center [517, 414] width 225 height 15
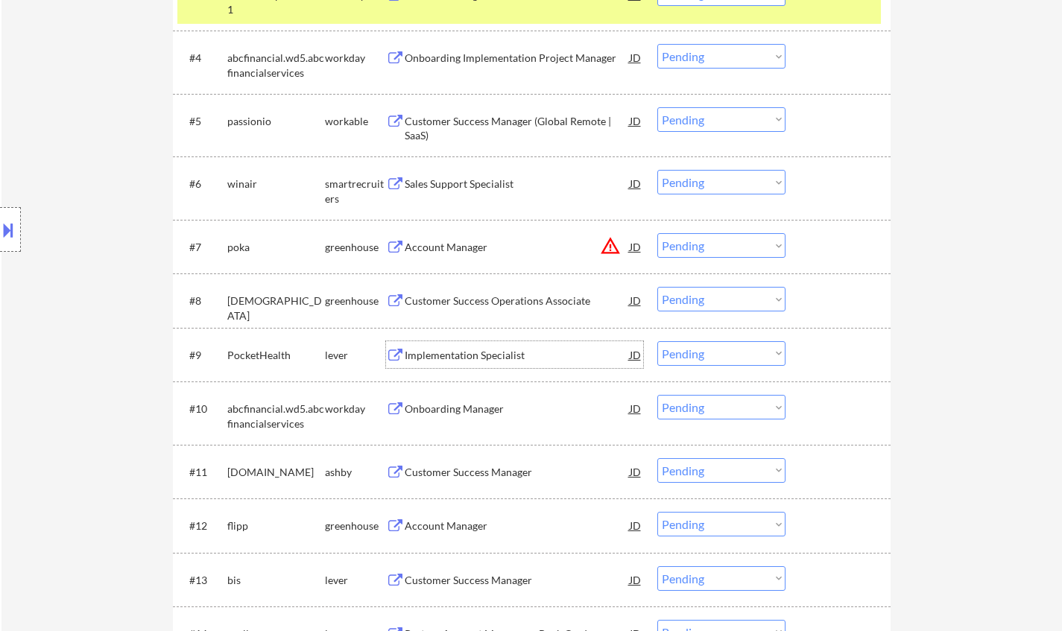
scroll to position [671, 0]
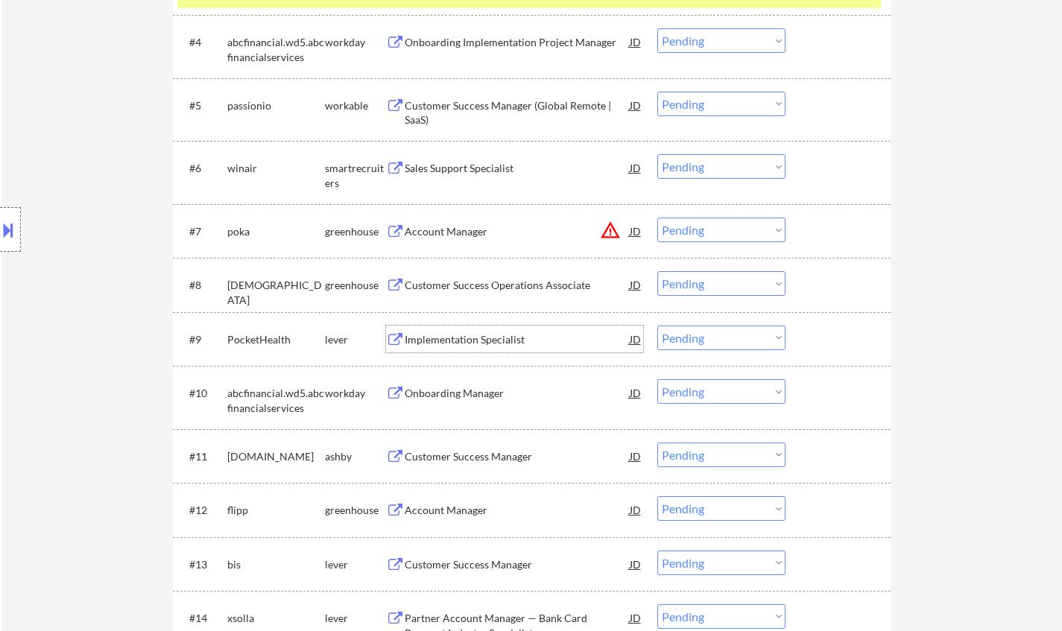
drag, startPoint x: 690, startPoint y: 335, endPoint x: 699, endPoint y: 341, distance: 10.8
click at [690, 335] on select "Choose an option... Pending Applied Excluded (Questions) Excluded (Expired) Exc…" at bounding box center [722, 338] width 128 height 25
click at [658, 326] on select "Choose an option... Pending Applied Excluded (Questions) Excluded (Expired) Exc…" at bounding box center [722, 338] width 128 height 25
select select ""pending""
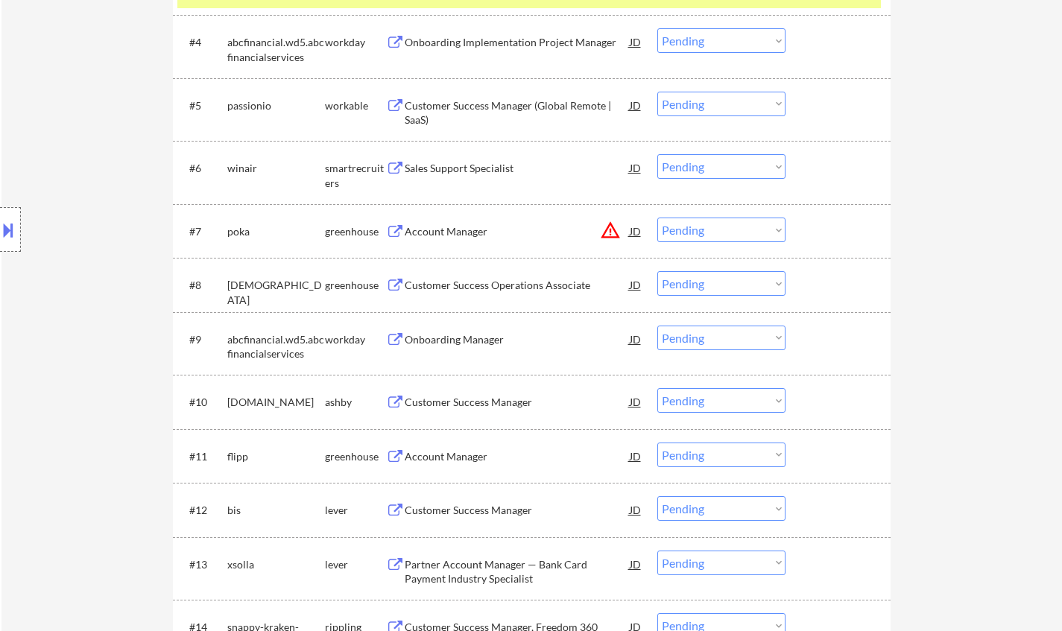
click at [451, 173] on div "Sales Support Specialist" at bounding box center [517, 168] width 225 height 15
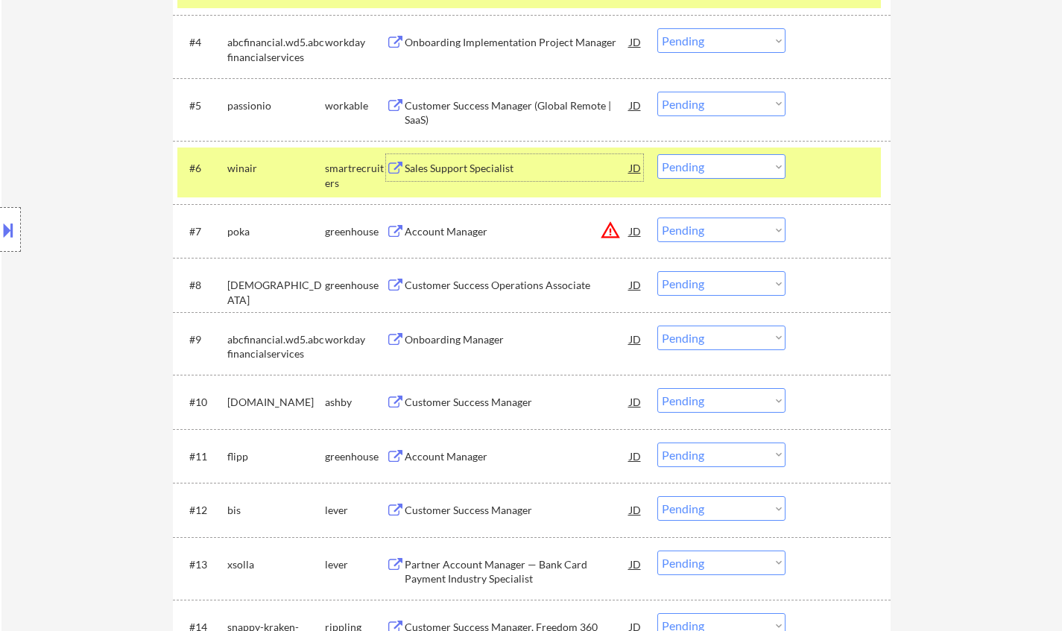
click at [713, 153] on div "#6 winair smartrecruiters Sales Support Specialist JD warning_amber Choose an o…" at bounding box center [529, 172] width 704 height 49
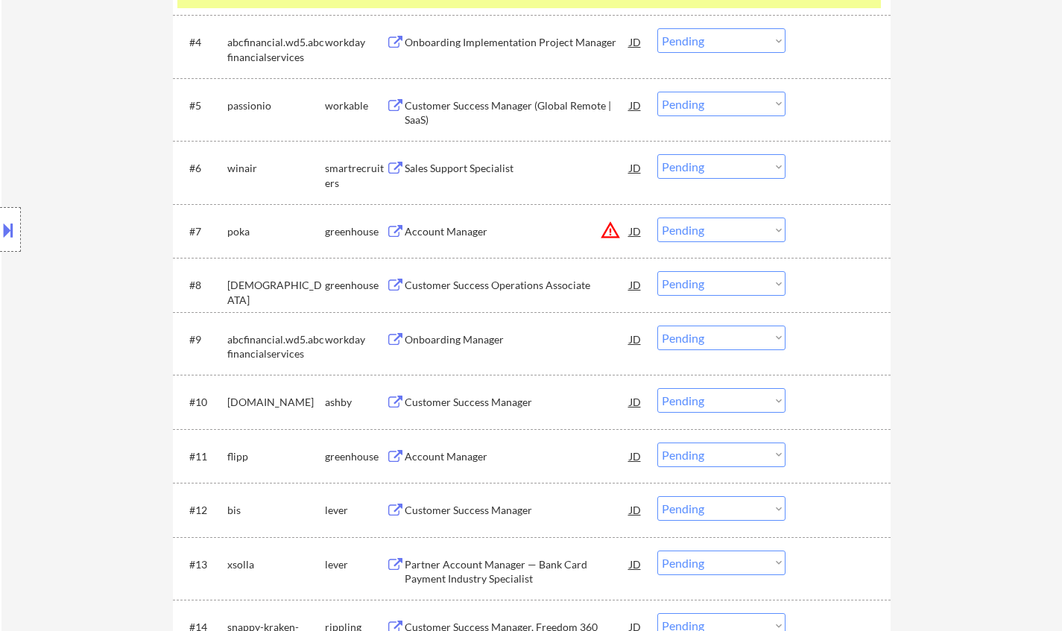
click at [722, 163] on select "Choose an option... Pending Applied Excluded (Questions) Excluded (Expired) Exc…" at bounding box center [722, 166] width 128 height 25
click at [658, 154] on select "Choose an option... Pending Applied Excluded (Questions) Excluded (Expired) Exc…" at bounding box center [722, 166] width 128 height 25
select select ""pending""
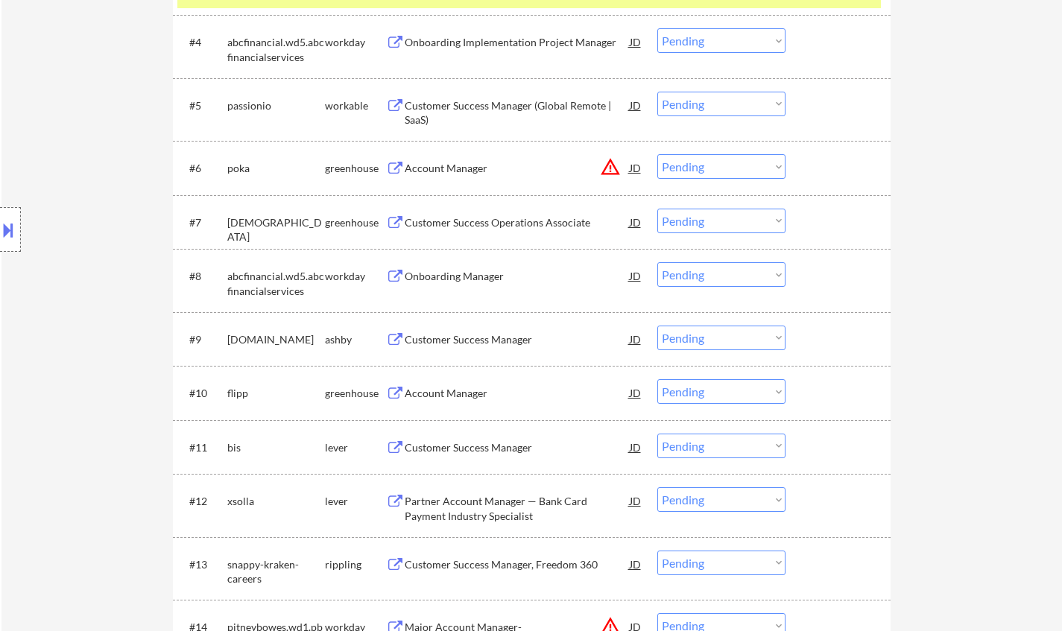
click at [464, 226] on div "Customer Success Operations Associate" at bounding box center [517, 222] width 225 height 15
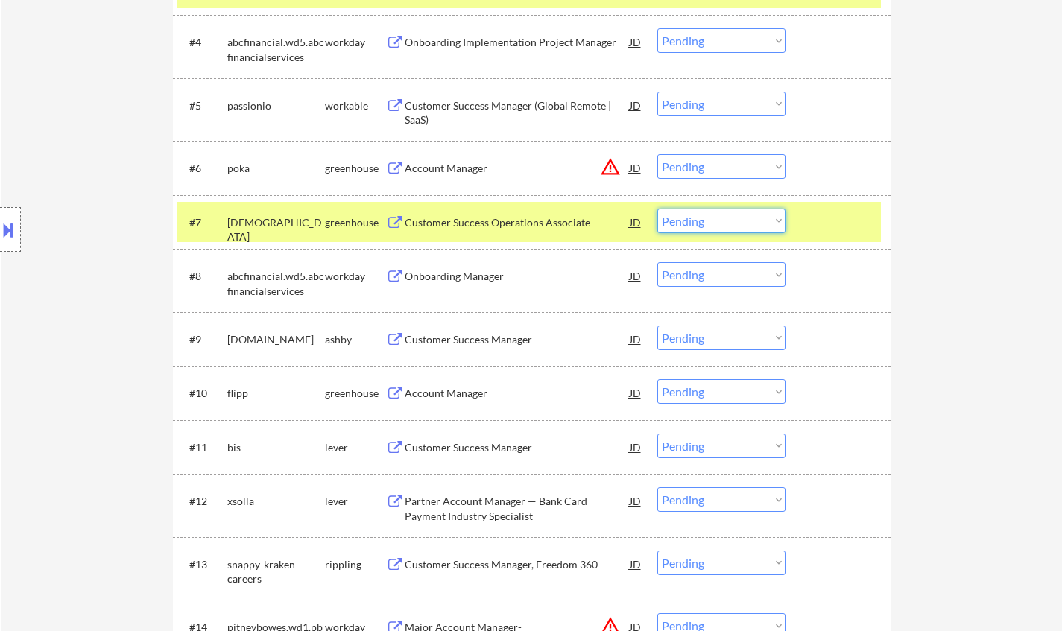
click at [740, 219] on select "Choose an option... Pending Applied Excluded (Questions) Excluded (Expired) Exc…" at bounding box center [722, 221] width 128 height 25
click at [658, 209] on select "Choose an option... Pending Applied Excluded (Questions) Excluded (Expired) Exc…" at bounding box center [722, 221] width 128 height 25
select select ""pending""
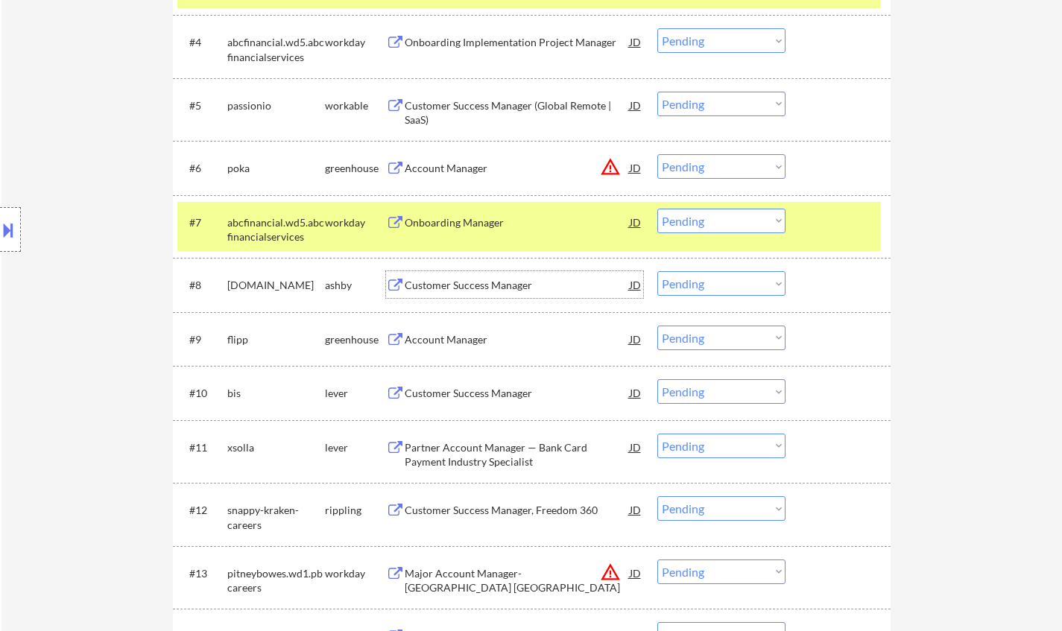
click at [446, 283] on div "Customer Success Manager" at bounding box center [517, 285] width 225 height 15
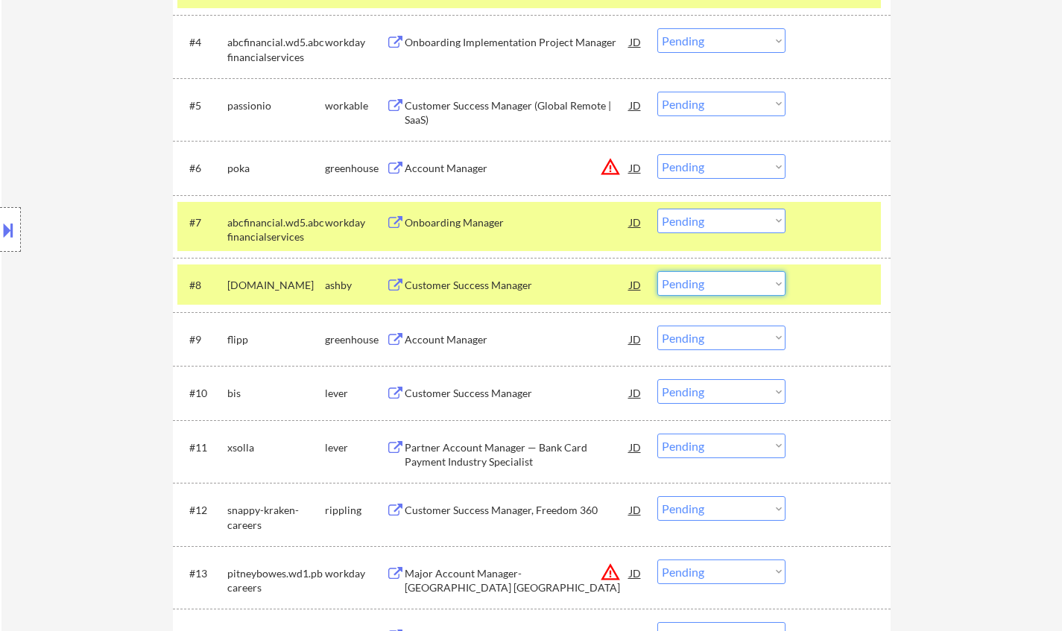
click at [711, 273] on select "Choose an option... Pending Applied Excluded (Questions) Excluded (Expired) Exc…" at bounding box center [722, 283] width 128 height 25
click at [658, 271] on select "Choose an option... Pending Applied Excluded (Questions) Excluded (Expired) Exc…" at bounding box center [722, 283] width 128 height 25
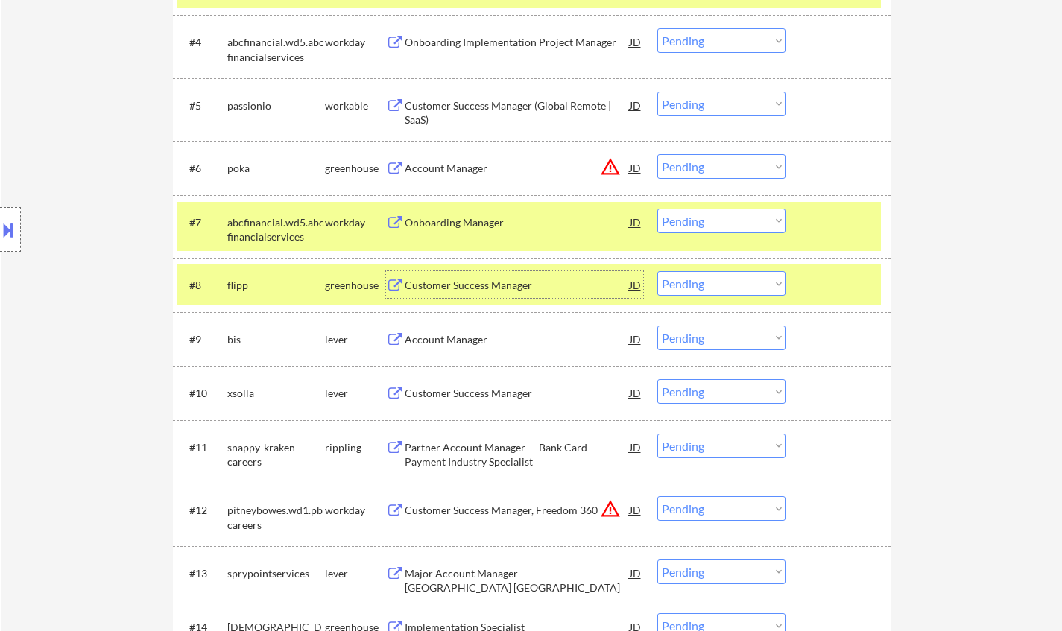
click at [487, 289] on div "Customer Success Manager" at bounding box center [517, 285] width 225 height 15
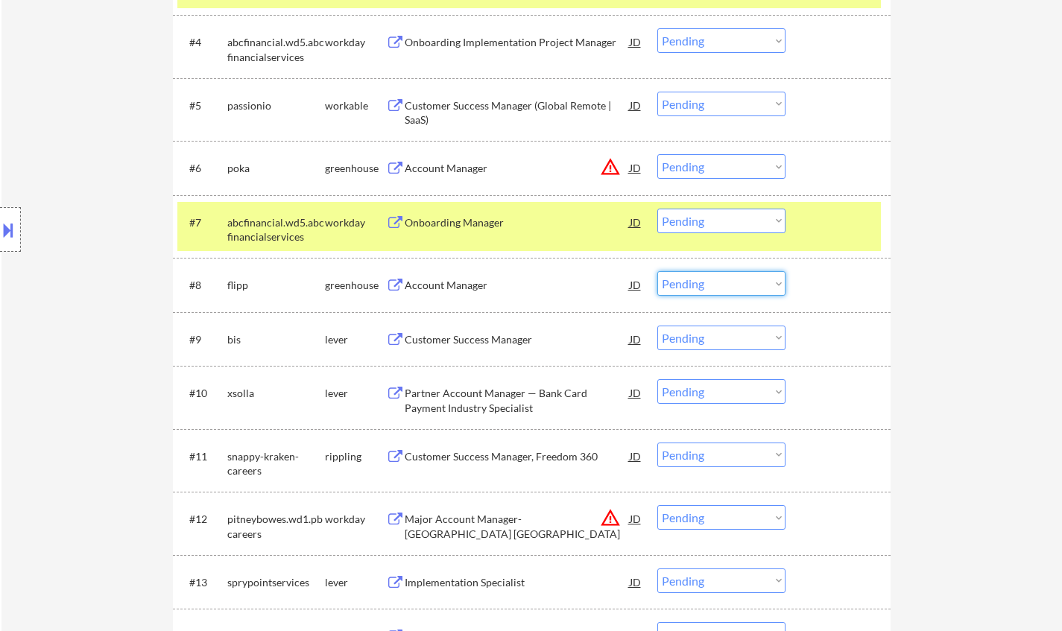
click at [697, 278] on select "Choose an option... Pending Applied Excluded (Questions) Excluded (Expired) Exc…" at bounding box center [722, 283] width 128 height 25
click at [658, 271] on select "Choose an option... Pending Applied Excluded (Questions) Excluded (Expired) Exc…" at bounding box center [722, 283] width 128 height 25
select select ""pending""
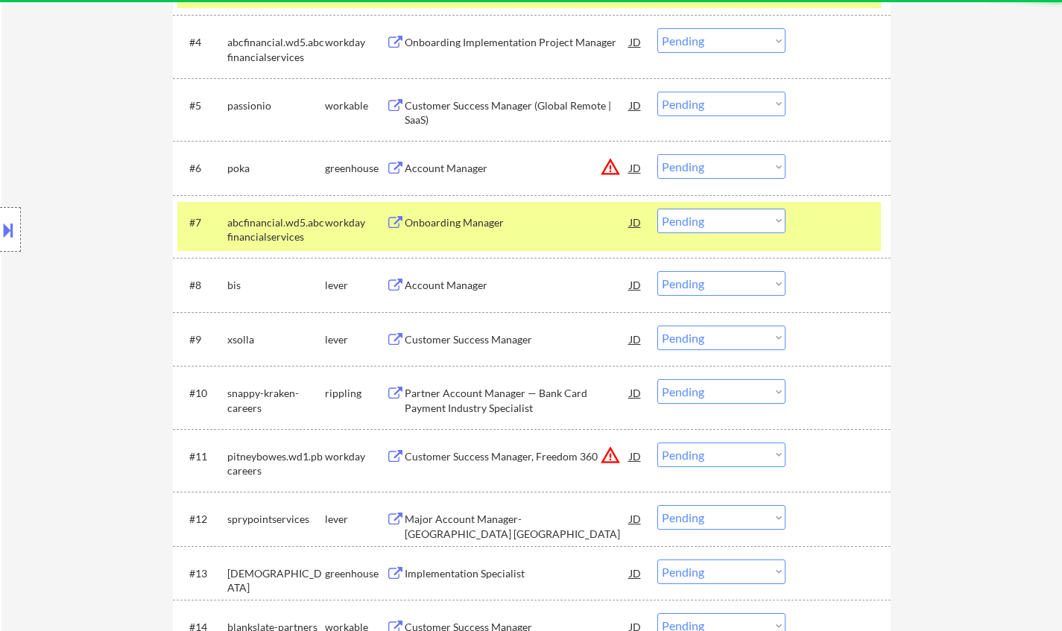
click at [459, 277] on div "Account Manager" at bounding box center [517, 284] width 225 height 27
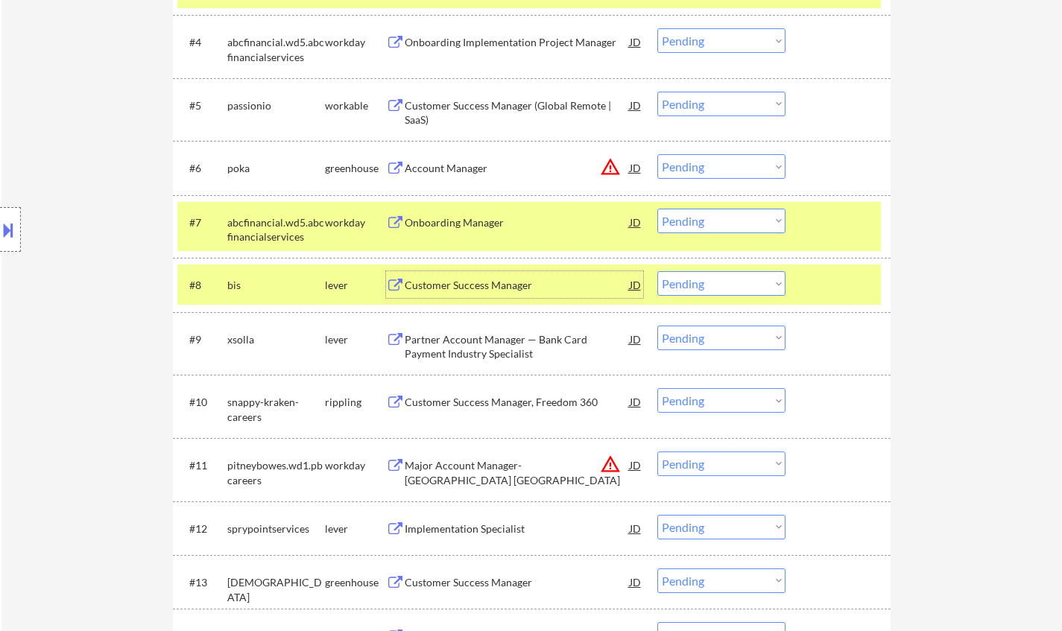
click at [472, 343] on div "Partner Account Manager — Bank Card Payment Industry Specialist" at bounding box center [517, 347] width 225 height 29
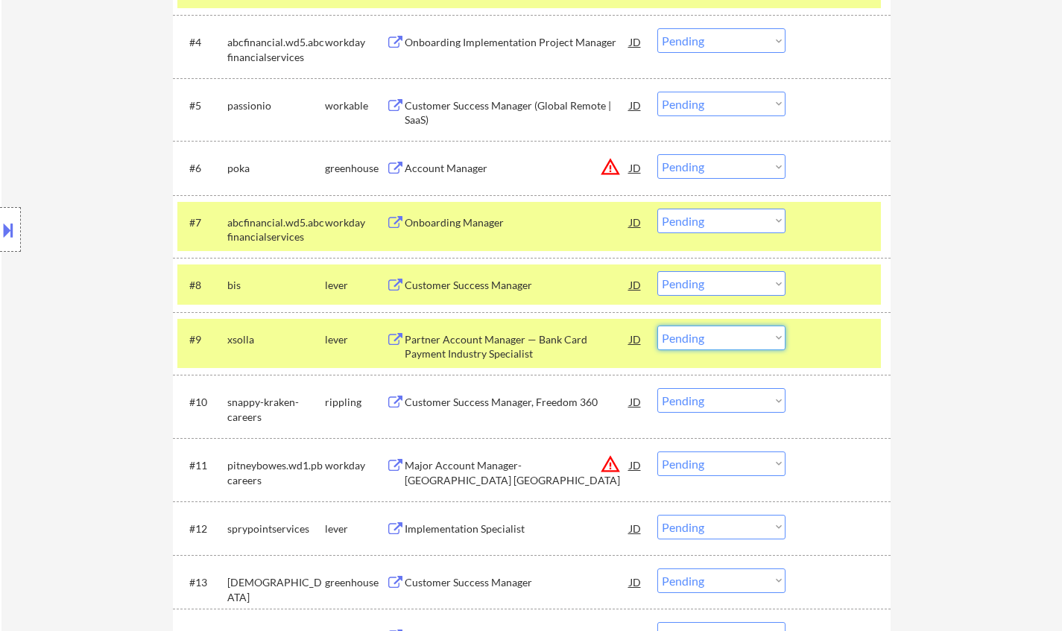
drag, startPoint x: 734, startPoint y: 343, endPoint x: 745, endPoint y: 347, distance: 12.0
click at [736, 343] on select "Choose an option... Pending Applied Excluded (Questions) Excluded (Expired) Exc…" at bounding box center [722, 338] width 128 height 25
click at [658, 326] on select "Choose an option... Pending Applied Excluded (Questions) Excluded (Expired) Exc…" at bounding box center [722, 338] width 128 height 25
select select ""pending""
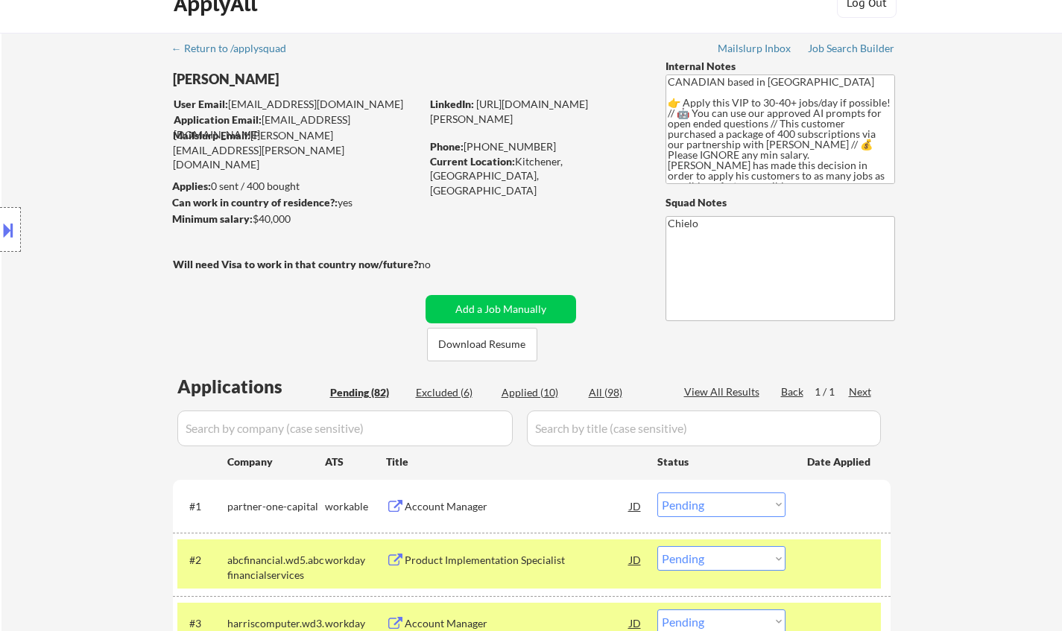
scroll to position [0, 0]
